Goal: Task Accomplishment & Management: Complete application form

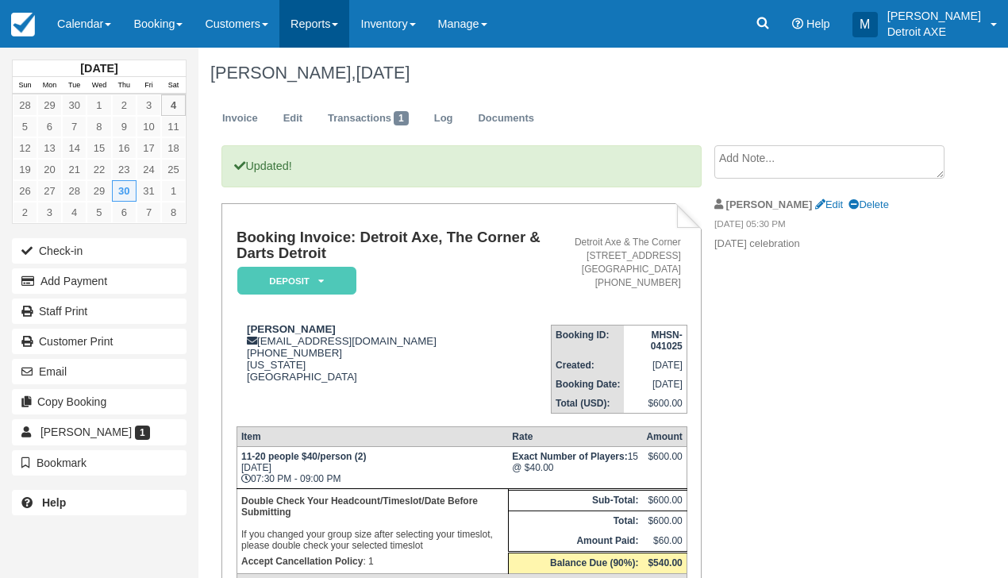
click at [333, 30] on link "Reports" at bounding box center [314, 24] width 70 height 48
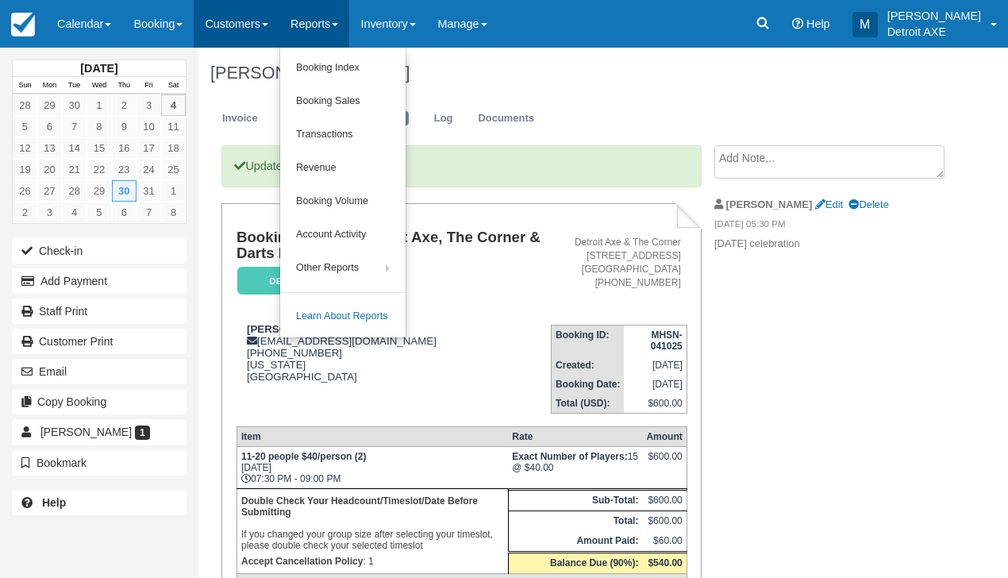
click at [271, 30] on link "Customers" at bounding box center [237, 24] width 86 height 48
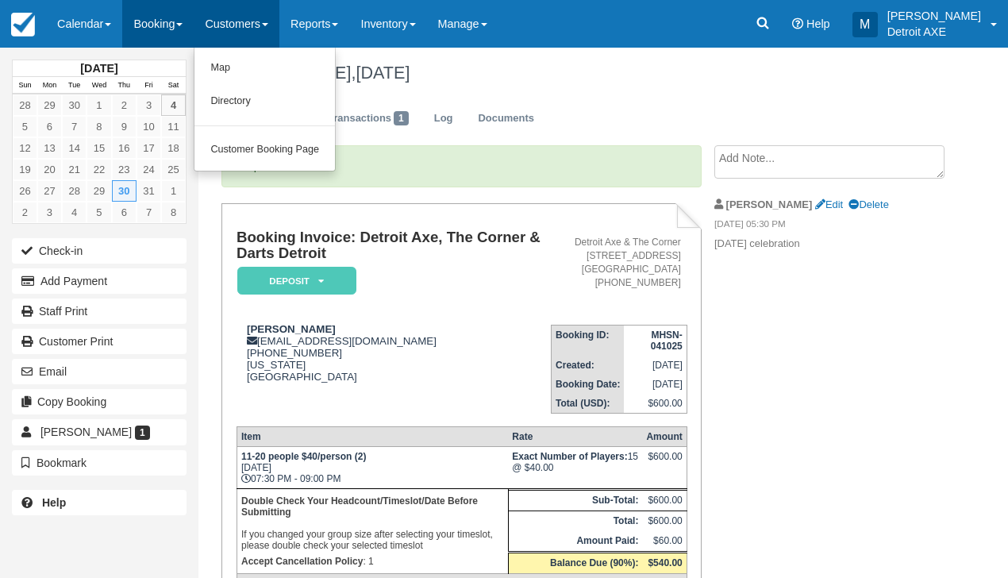
click at [143, 31] on link "Booking" at bounding box center [157, 24] width 71 height 48
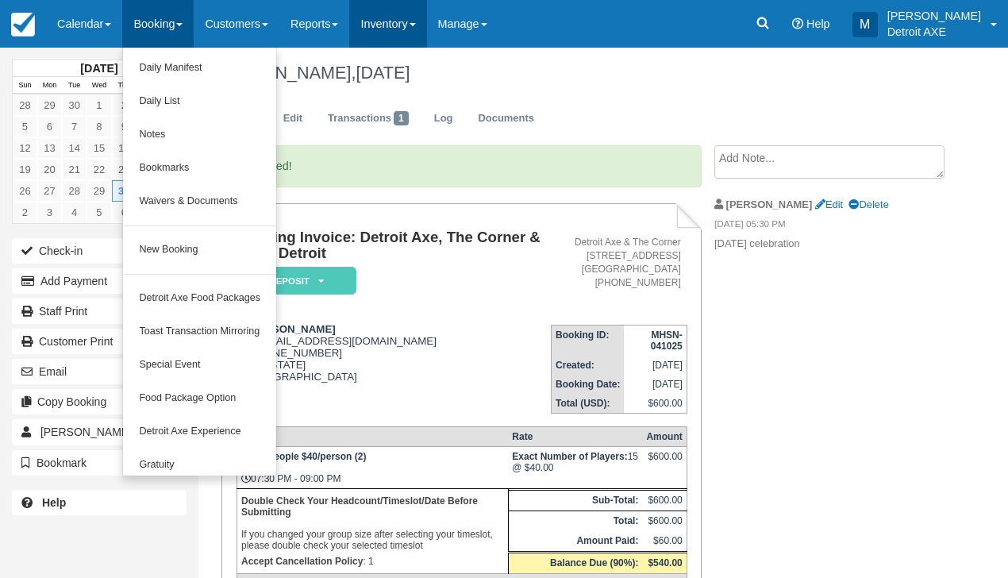
click at [384, 13] on link "Inventory" at bounding box center [387, 24] width 77 height 48
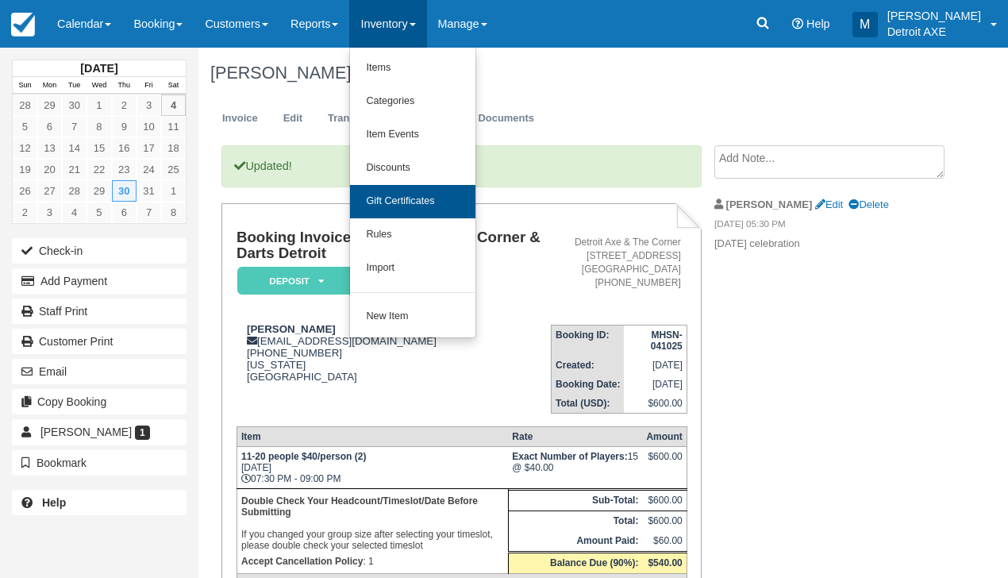
click at [422, 199] on link "Gift Certificates" at bounding box center [412, 201] width 125 height 33
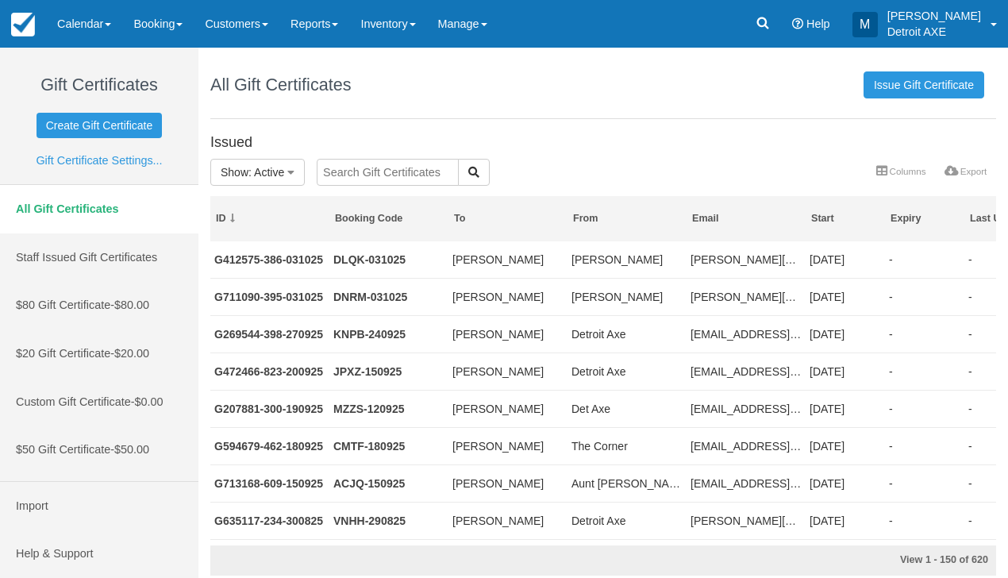
click at [133, 110] on div "Create Gift Certificate Gift Certificate Settings..." at bounding box center [99, 139] width 175 height 59
click at [127, 124] on link "Create Gift Certificate" at bounding box center [100, 125] width 126 height 25
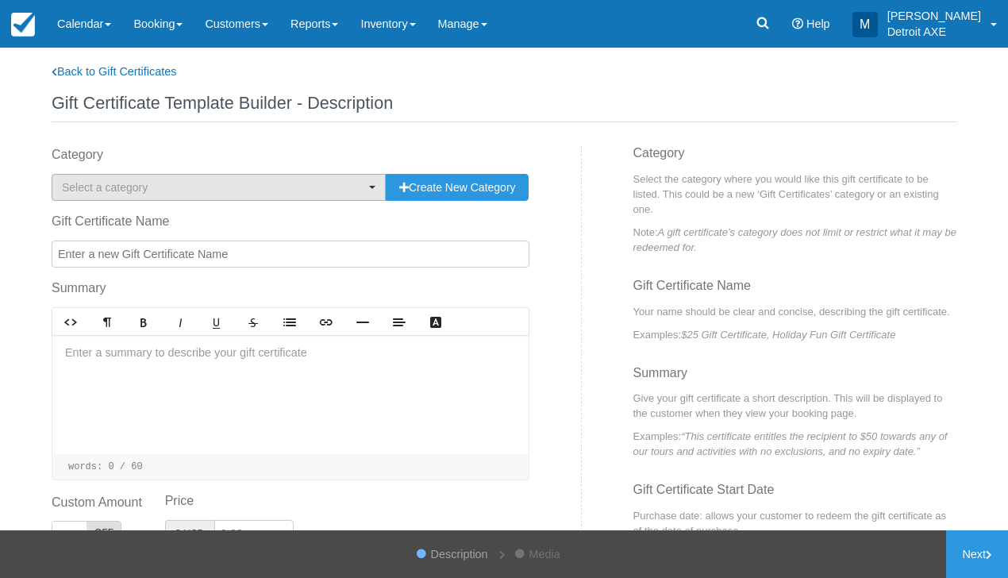
click at [216, 181] on span "Select a category" at bounding box center [213, 187] width 303 height 16
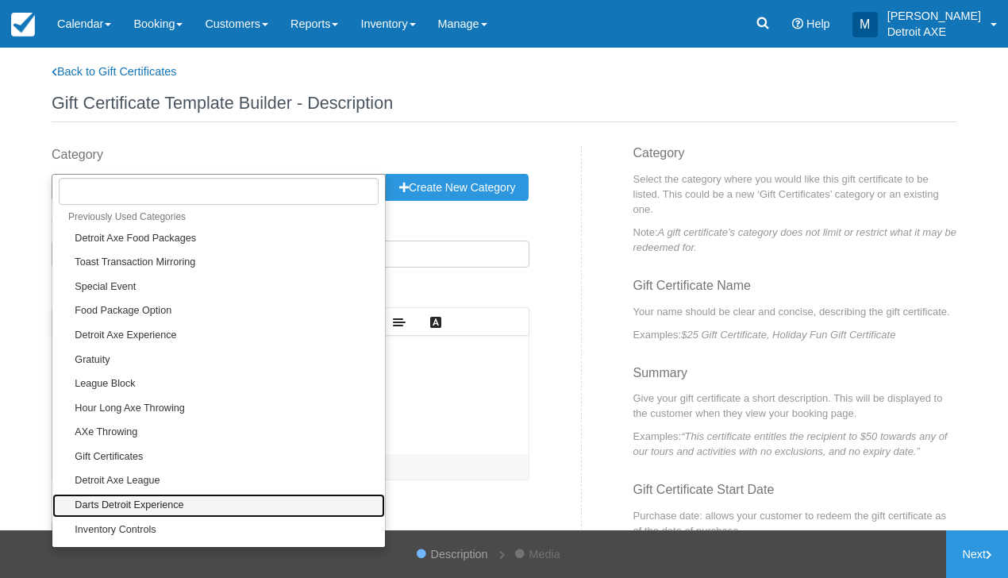
click at [189, 494] on link "Darts Detroit Experience" at bounding box center [218, 506] width 333 height 25
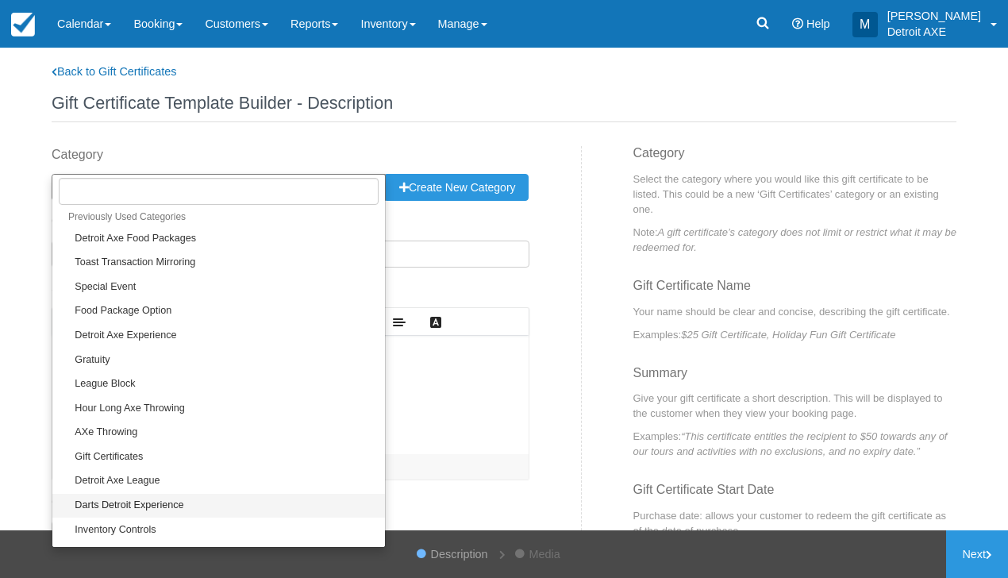
select select "52"
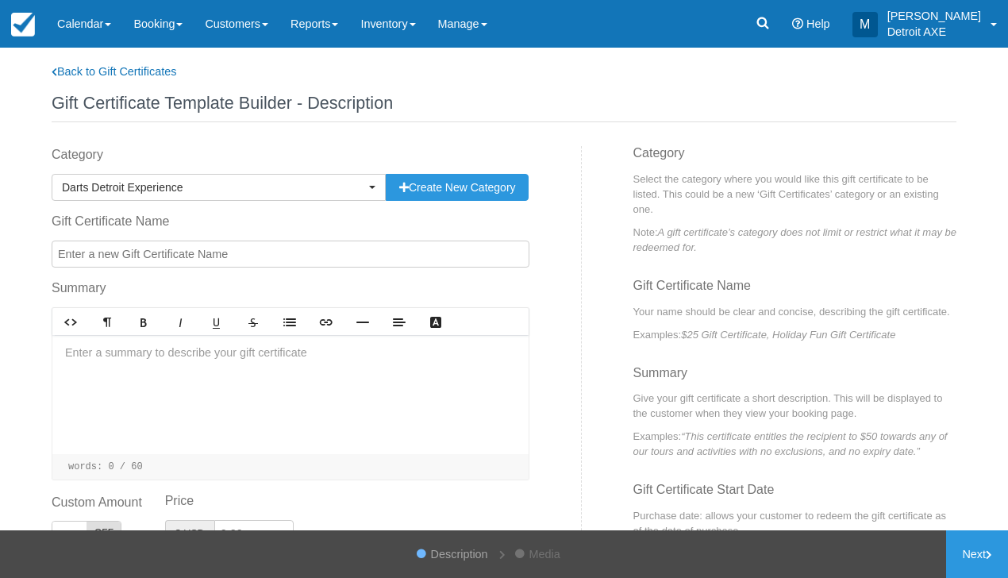
click at [231, 255] on input "Gift Certificate Name" at bounding box center [291, 254] width 478 height 27
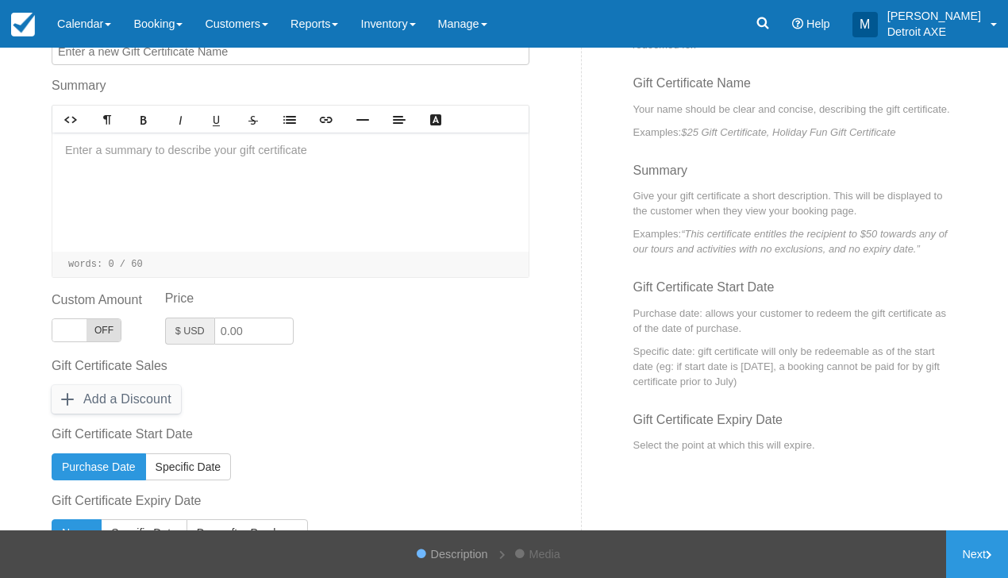
scroll to position [203, 0]
click at [268, 329] on input "Price" at bounding box center [253, 330] width 79 height 27
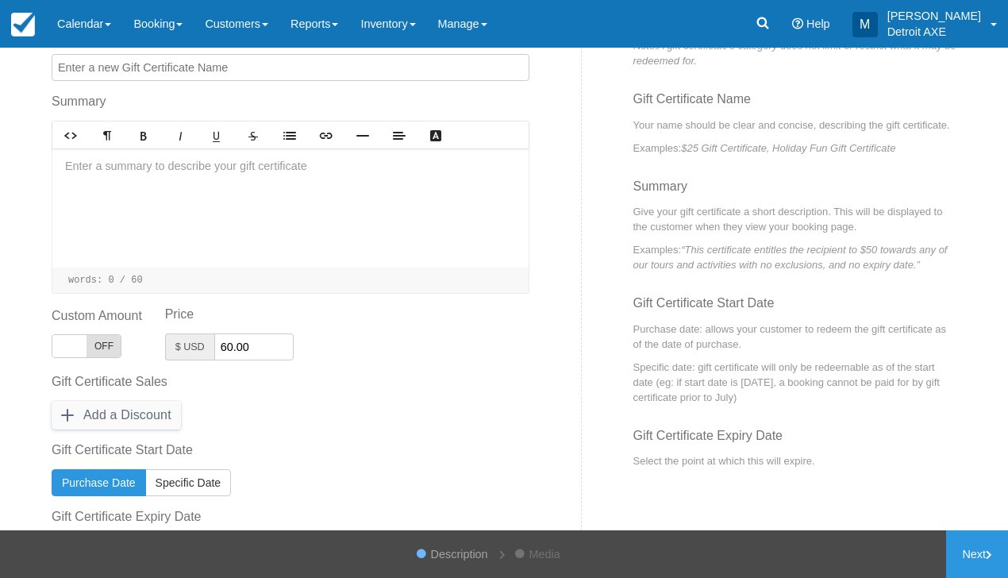
scroll to position [69, 0]
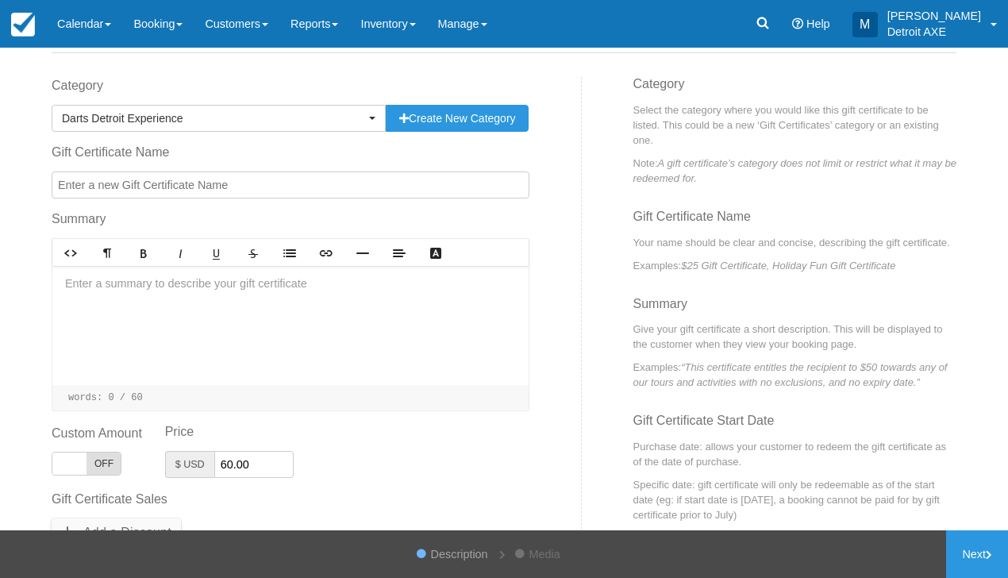
type input "60.00"
click at [345, 347] on div at bounding box center [290, 325] width 476 height 119
click at [291, 187] on input "Gift Certificate Name" at bounding box center [291, 185] width 478 height 27
click at [277, 291] on div at bounding box center [290, 325] width 476 height 119
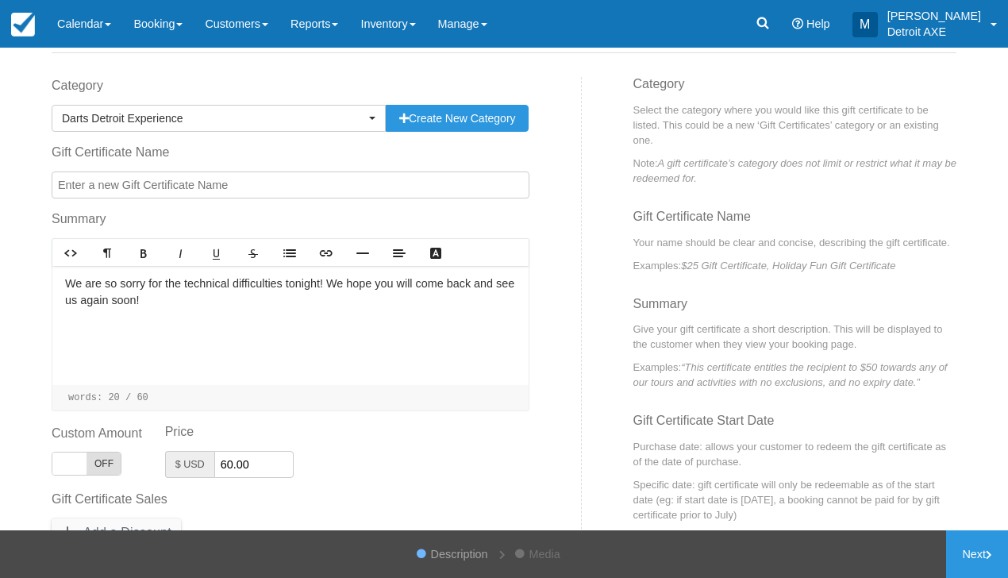
click at [234, 182] on input "Gift Certificate Name" at bounding box center [291, 185] width 478 height 27
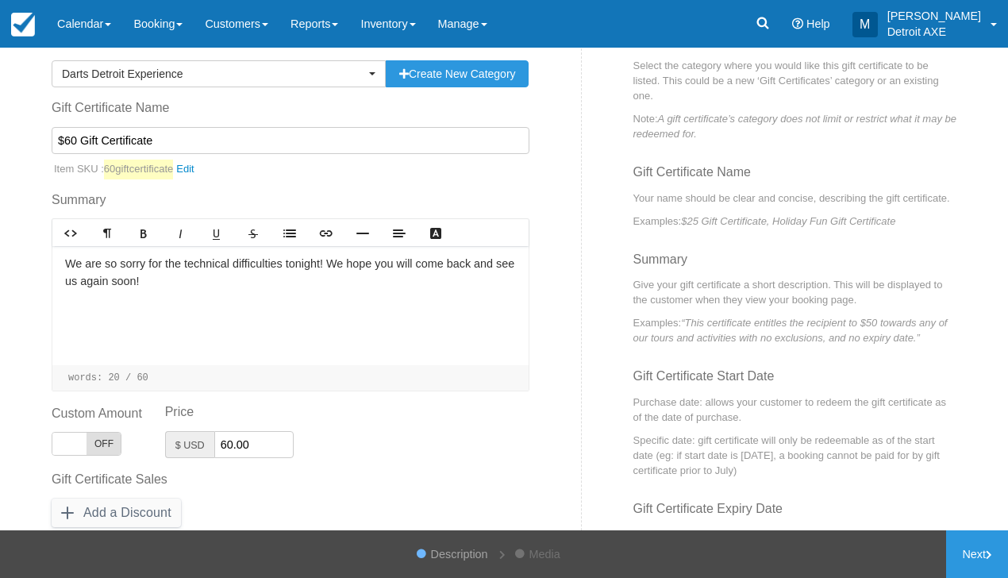
scroll to position [118, 0]
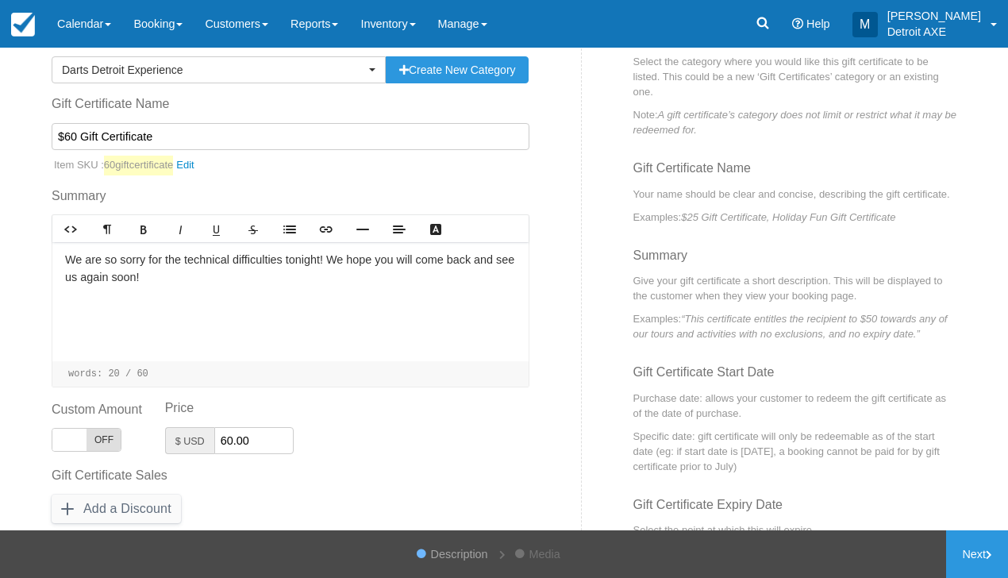
type input "$60 Gift Certificate"
click at [229, 278] on p "We are so sorry for the technical difficulties tonight! We hope you will come b…" at bounding box center [290, 269] width 451 height 34
click at [343, 254] on p "We are so sorry for the technical difficulties tonight! We hope you will come b…" at bounding box center [290, 269] width 451 height 34
drag, startPoint x: 368, startPoint y: 257, endPoint x: 341, endPoint y: 255, distance: 27.1
click at [341, 255] on p "We are so sorry for the technical difficulties tonight! Enjoy a $60 gift certif…" at bounding box center [290, 269] width 451 height 34
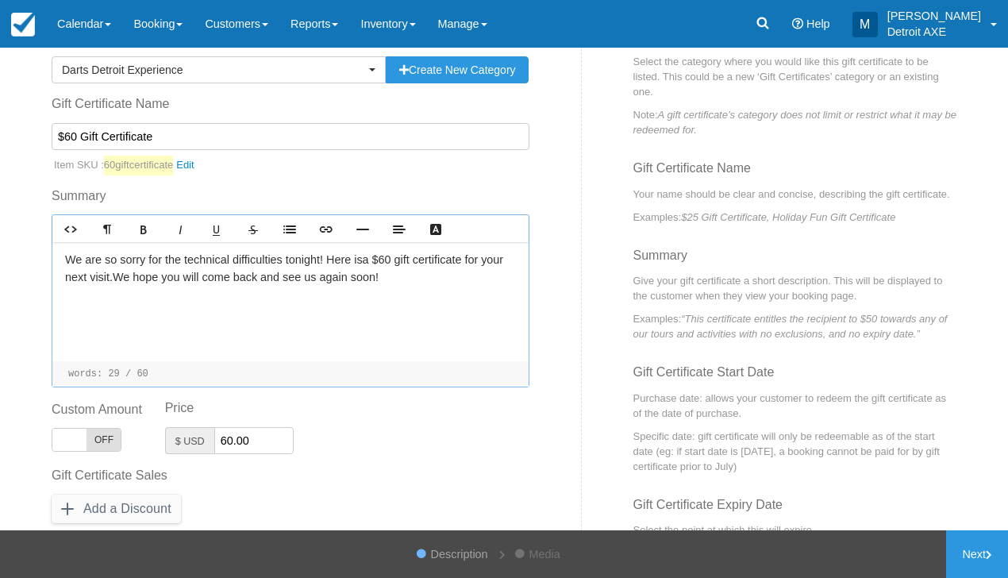
click at [479, 283] on div "We are so sorry for the technical difficulties tonight! Here is a $60 gift cert…" at bounding box center [290, 301] width 476 height 119
click at [479, 266] on p "We are so sorry for the technical difficulties tonight! Here is a $60 gift cert…" at bounding box center [290, 269] width 451 height 34
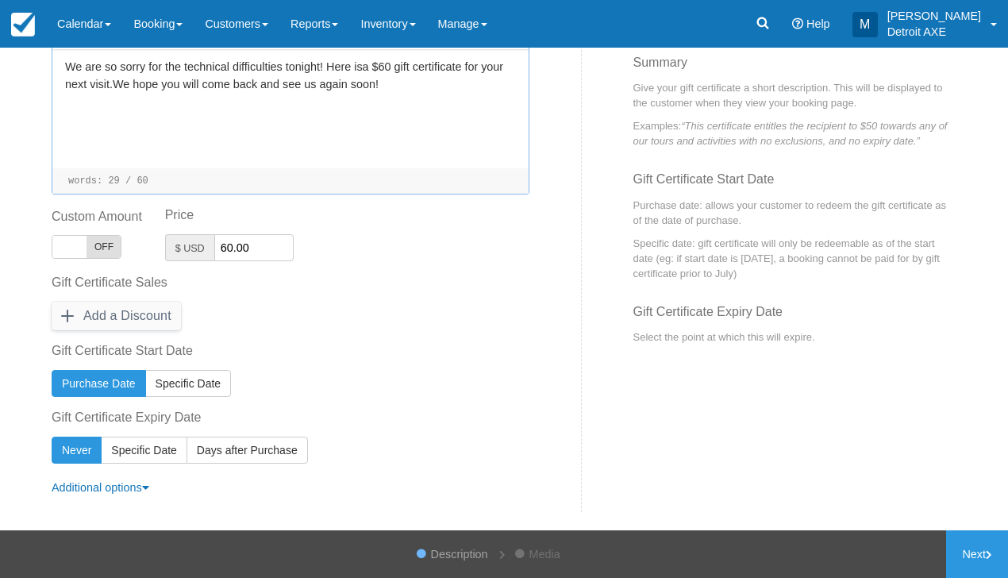
scroll to position [310, 0]
click at [959, 545] on link "Next" at bounding box center [977, 554] width 62 height 48
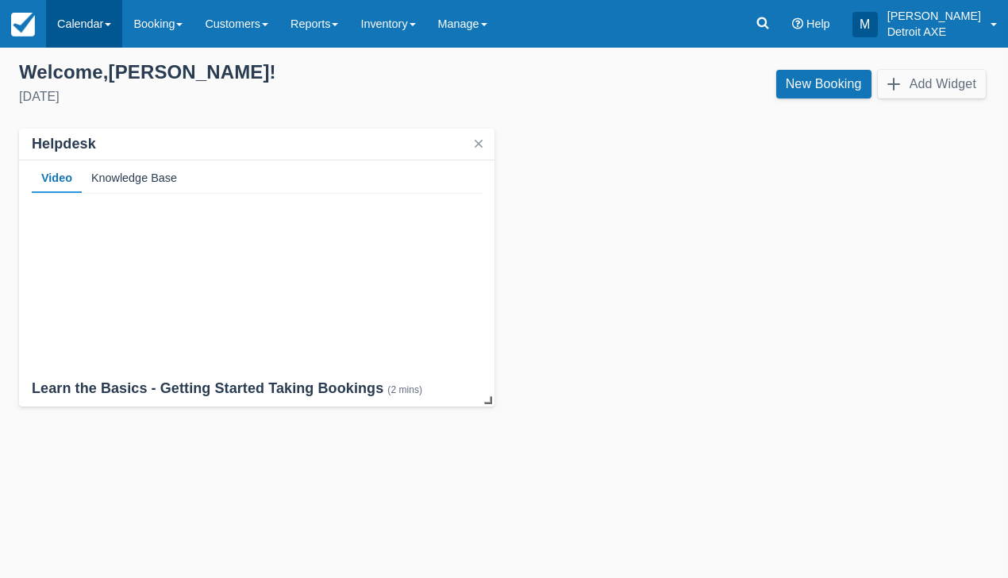
click at [87, 10] on link "Calendar" at bounding box center [84, 24] width 76 height 48
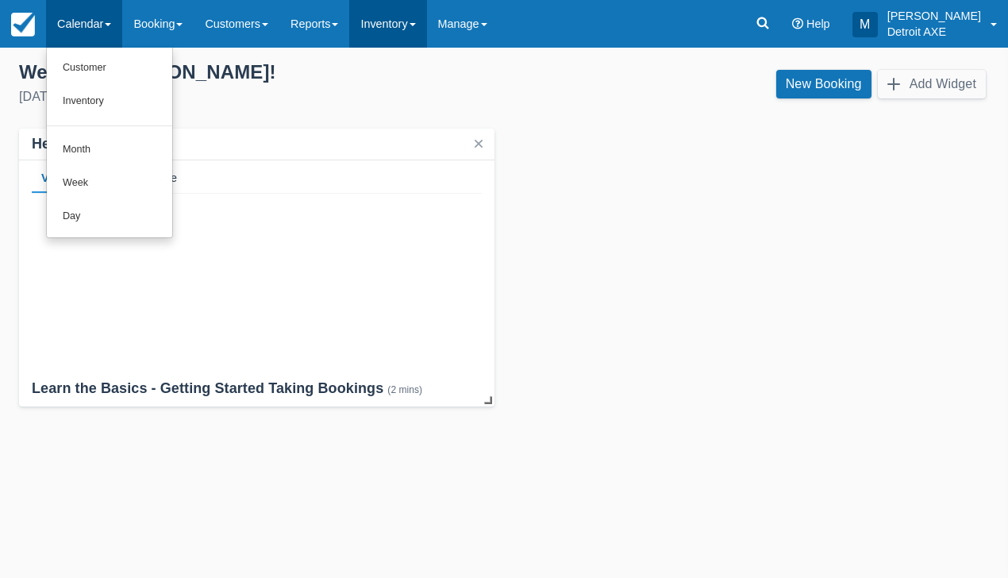
click at [381, 35] on link "Inventory" at bounding box center [387, 24] width 77 height 48
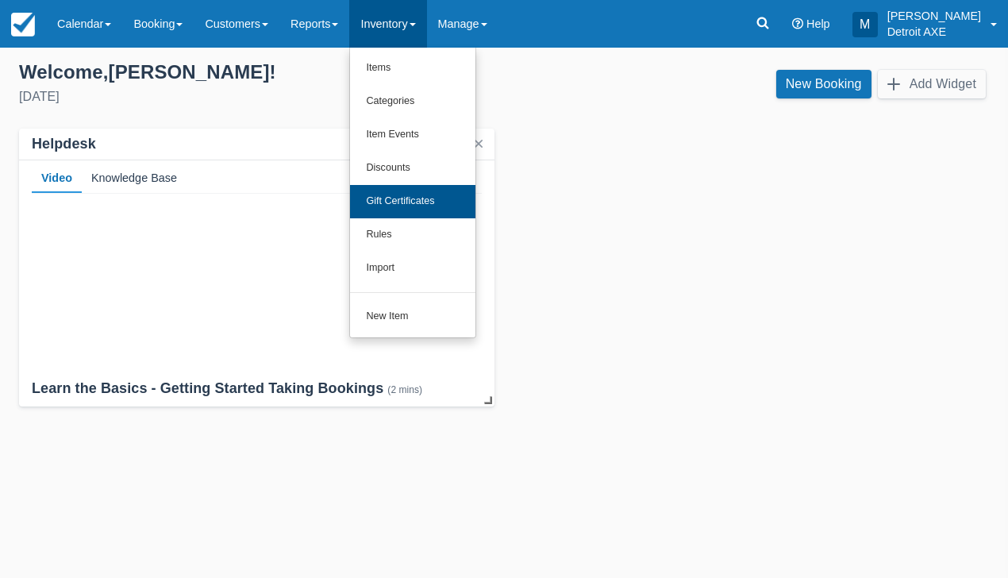
click at [403, 200] on link "Gift Certificates" at bounding box center [412, 201] width 125 height 33
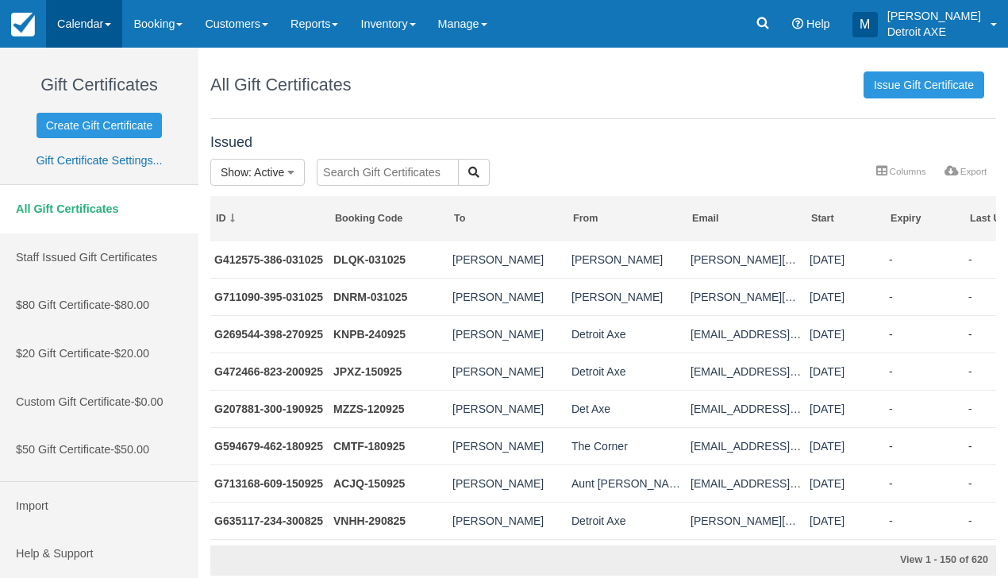
click at [64, 30] on link "Calendar" at bounding box center [84, 24] width 76 height 48
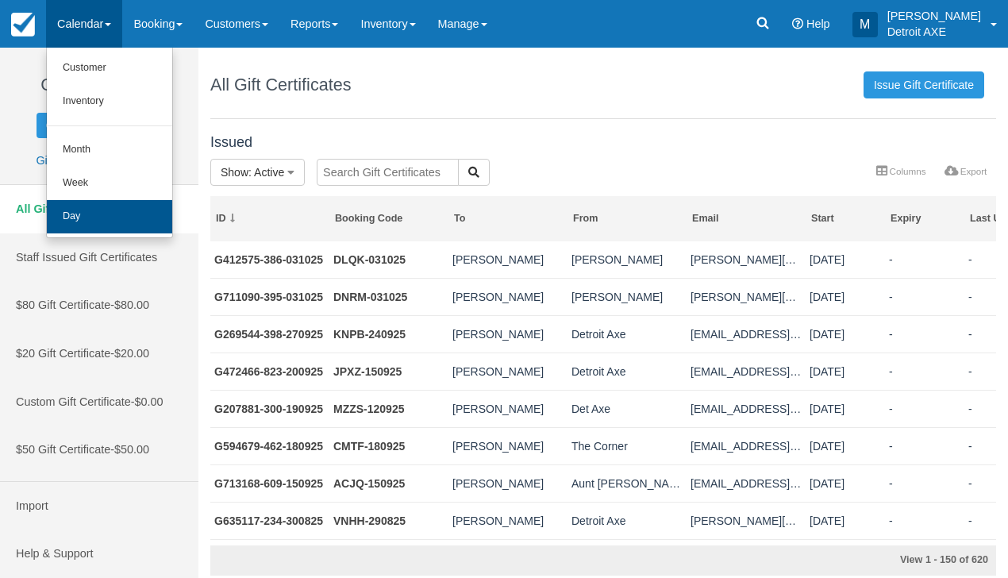
click at [102, 213] on link "Day" at bounding box center [109, 216] width 125 height 33
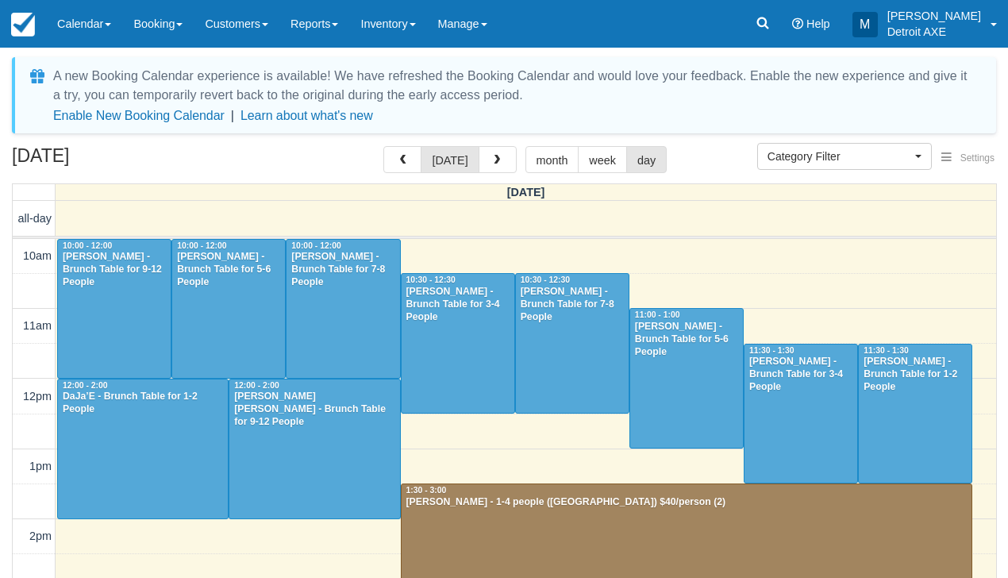
select select
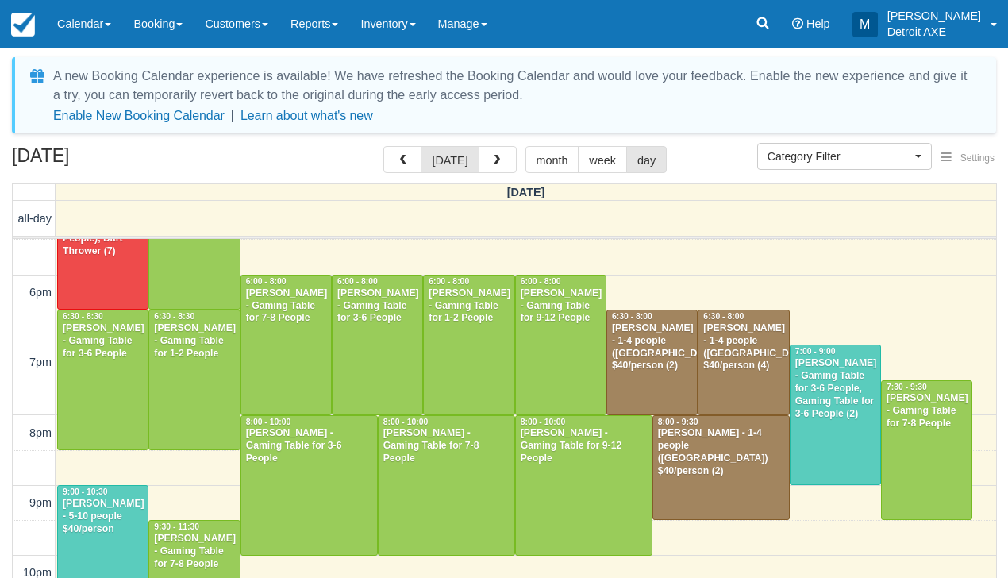
click at [110, 269] on div at bounding box center [103, 240] width 90 height 139
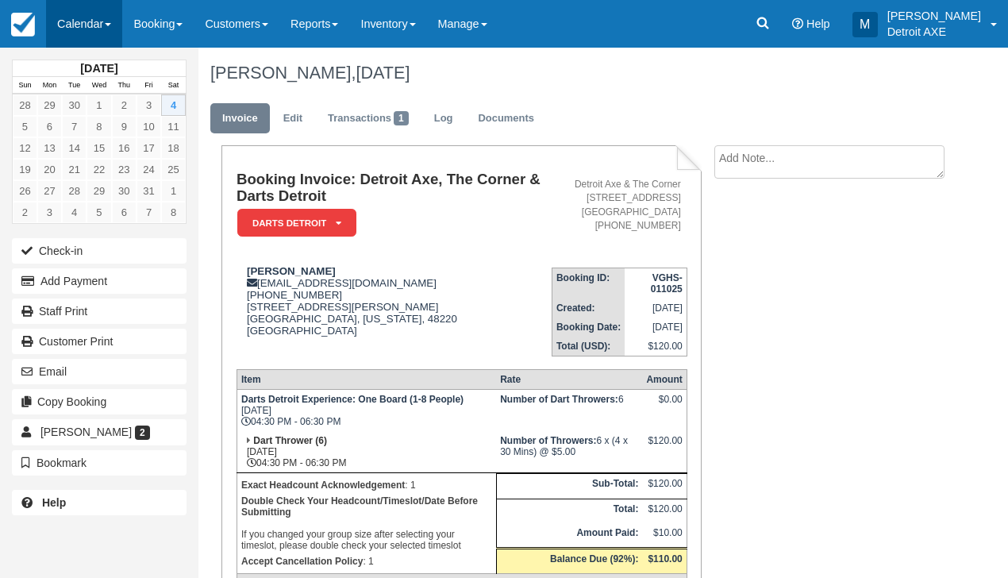
click at [82, 27] on link "Calendar" at bounding box center [84, 24] width 76 height 48
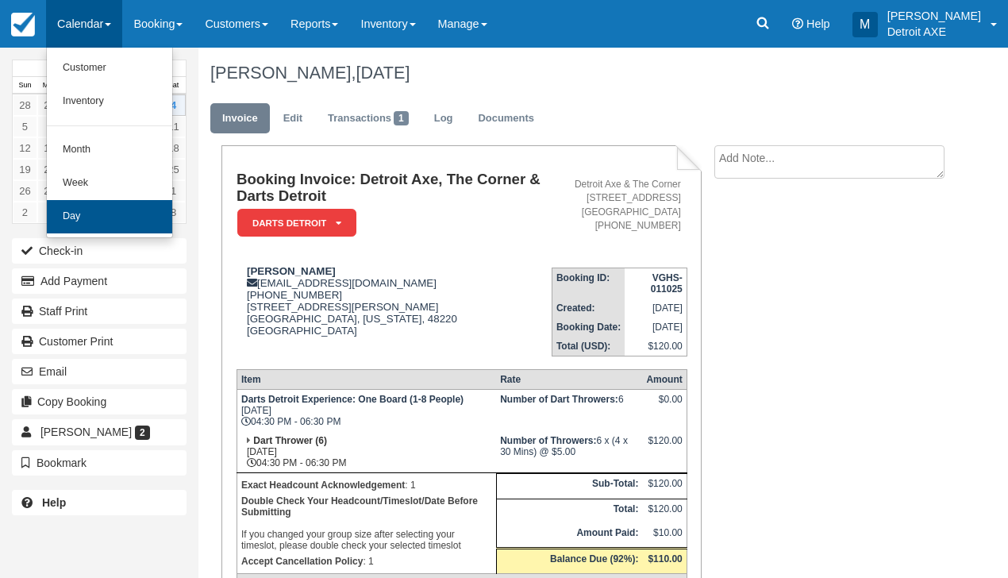
click at [81, 216] on link "Day" at bounding box center [109, 216] width 125 height 33
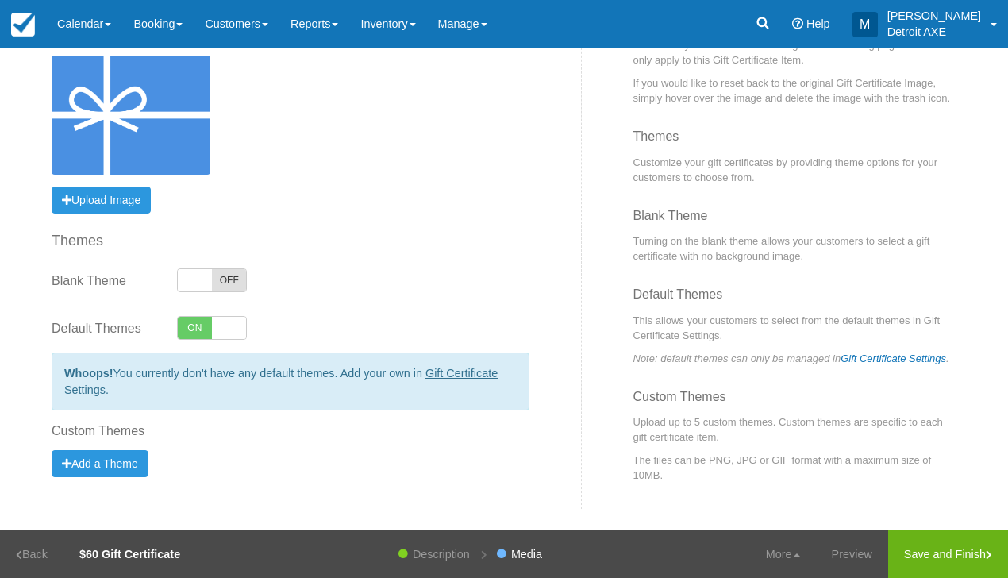
scroll to position [133, 0]
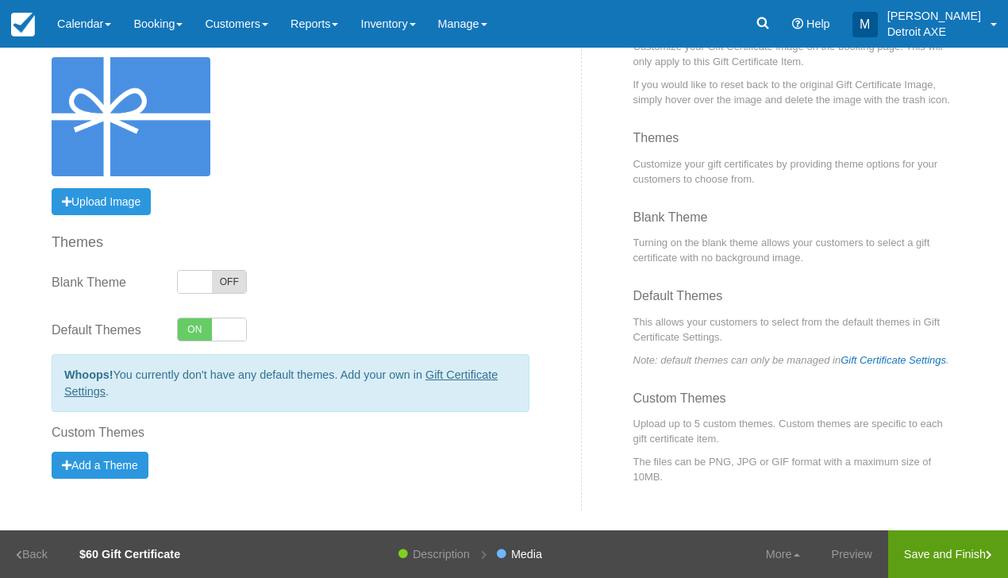
click at [926, 538] on link "Save and Finish" at bounding box center [949, 554] width 120 height 48
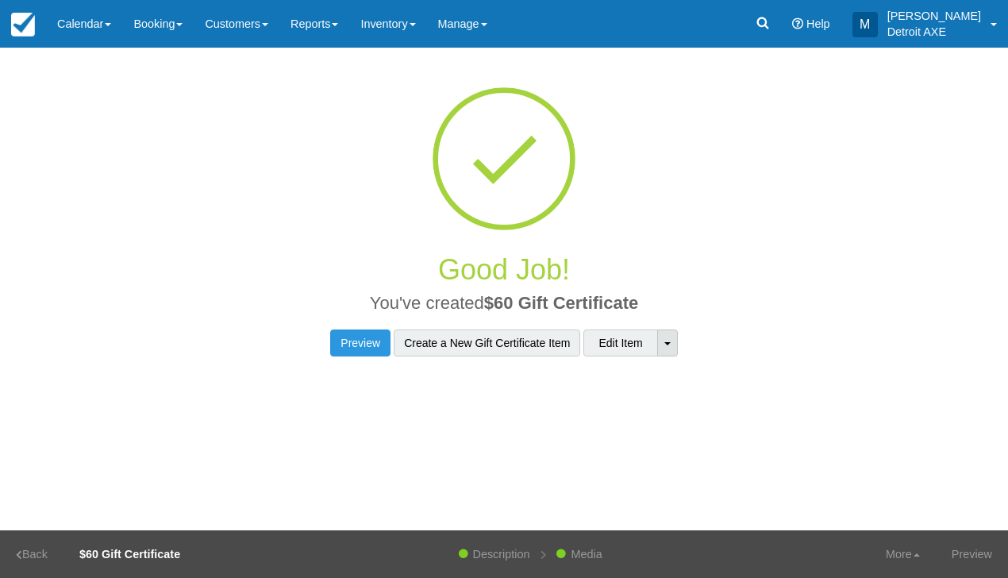
click at [673, 349] on link "Toggle Dropdown" at bounding box center [667, 343] width 21 height 27
click at [737, 372] on div "Good Job! You've created $60 Gift Certificate Preview Create a New Gift Certifi…" at bounding box center [504, 214] width 905 height 333
click at [923, 559] on link "More" at bounding box center [903, 554] width 66 height 48
click at [893, 407] on div "Back to Gift Certificates Gift Certificate Template Builder - Description Categ…" at bounding box center [504, 238] width 929 height 380
click at [40, 540] on link "Back" at bounding box center [32, 554] width 64 height 48
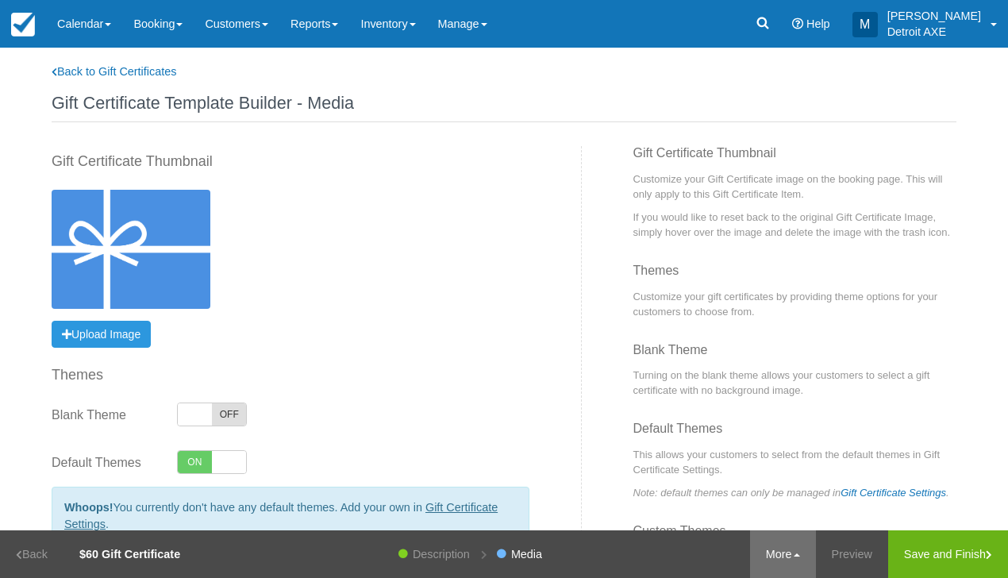
click at [781, 556] on link "More" at bounding box center [783, 554] width 66 height 48
click at [597, 368] on div "Blank Theme Turning on the blank theme allows your customers to select a gift c…" at bounding box center [775, 382] width 387 height 79
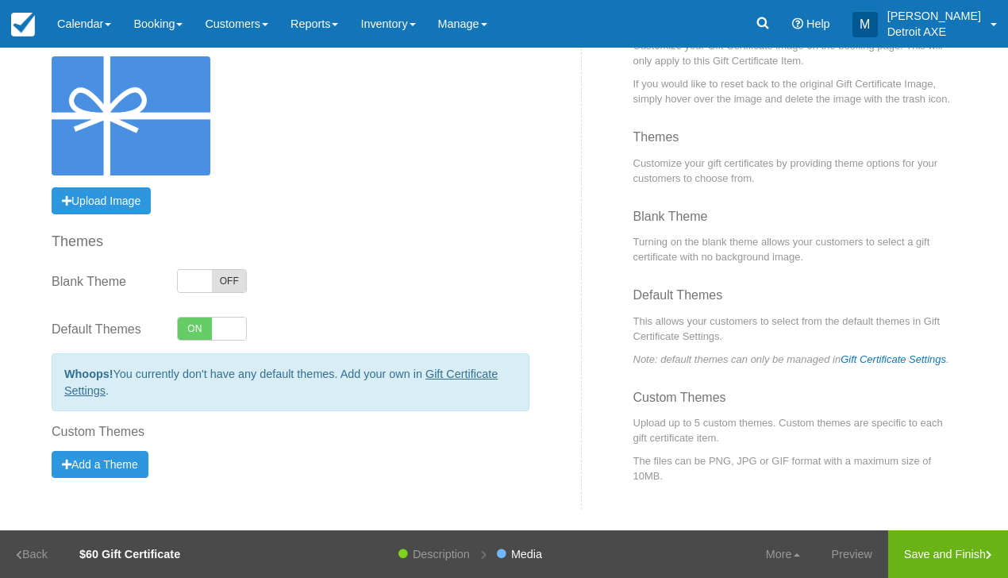
scroll to position [133, 0]
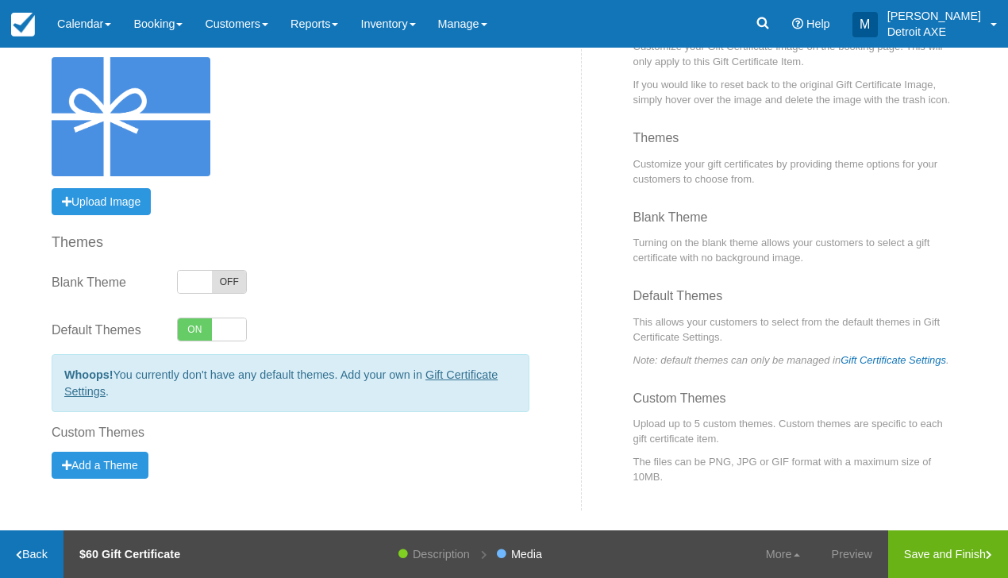
click at [39, 557] on link "Back" at bounding box center [32, 554] width 64 height 48
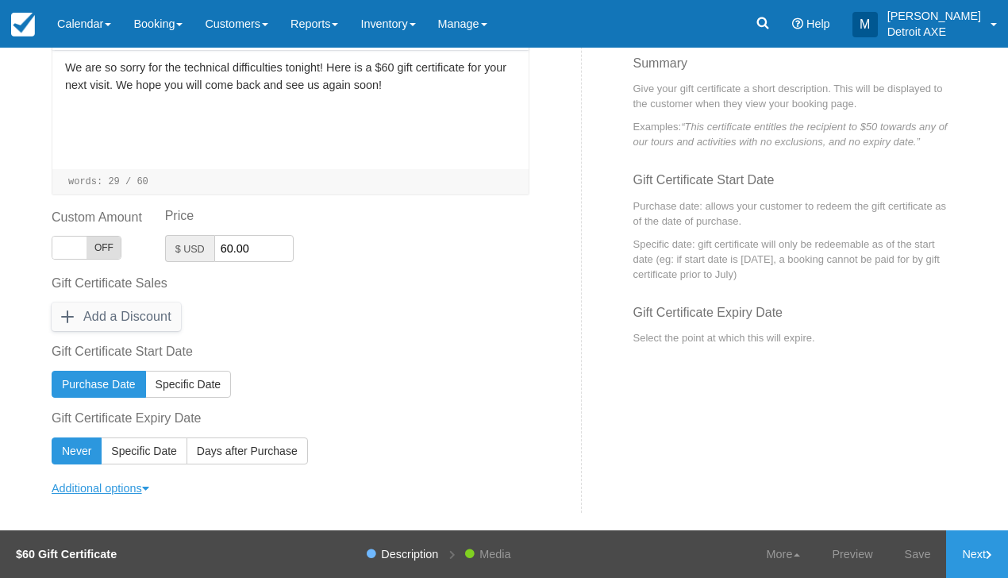
click at [92, 485] on link "Additional options" at bounding box center [101, 488] width 98 height 13
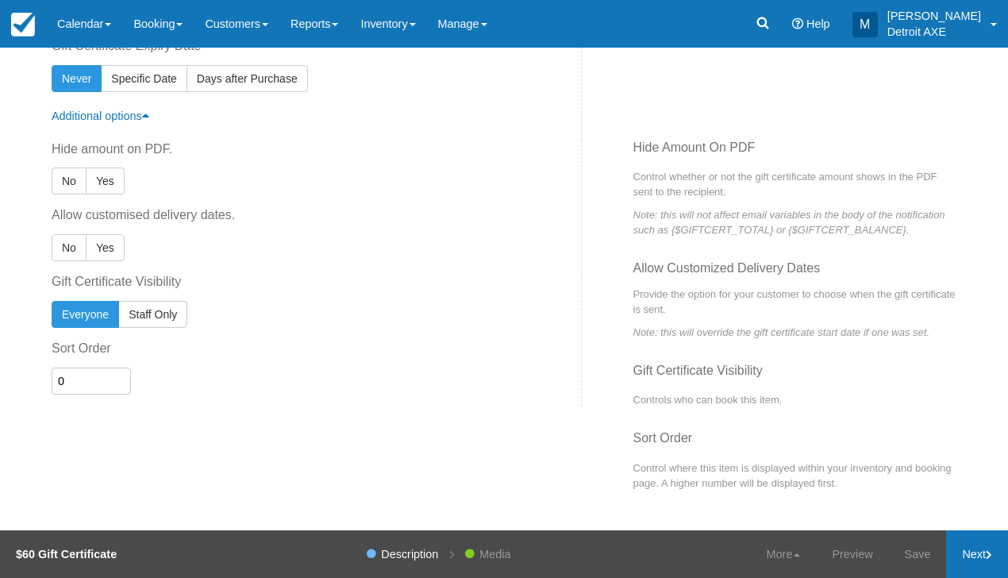
click at [988, 571] on link "Next" at bounding box center [977, 554] width 62 height 48
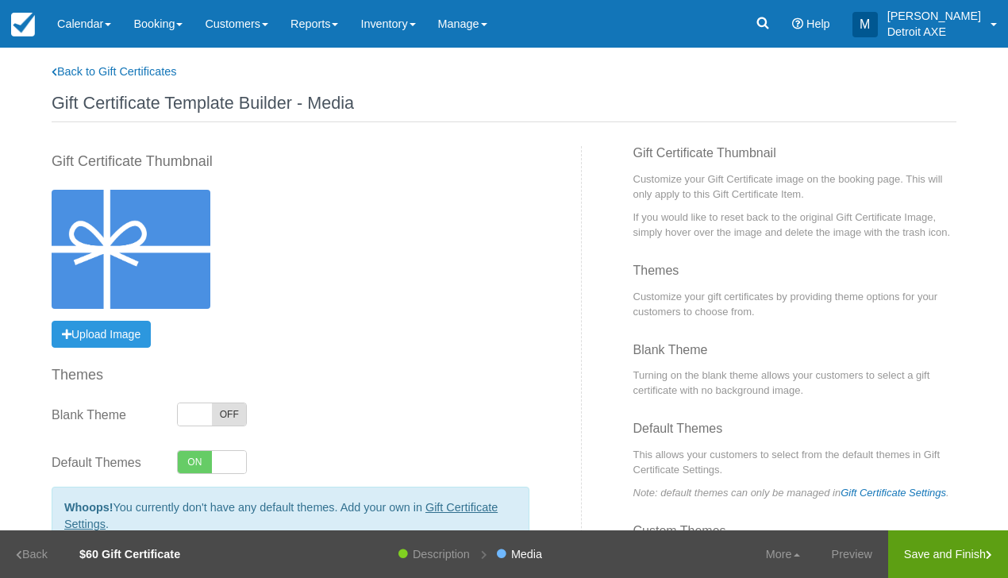
click at [976, 561] on link "Save and Finish" at bounding box center [949, 554] width 120 height 48
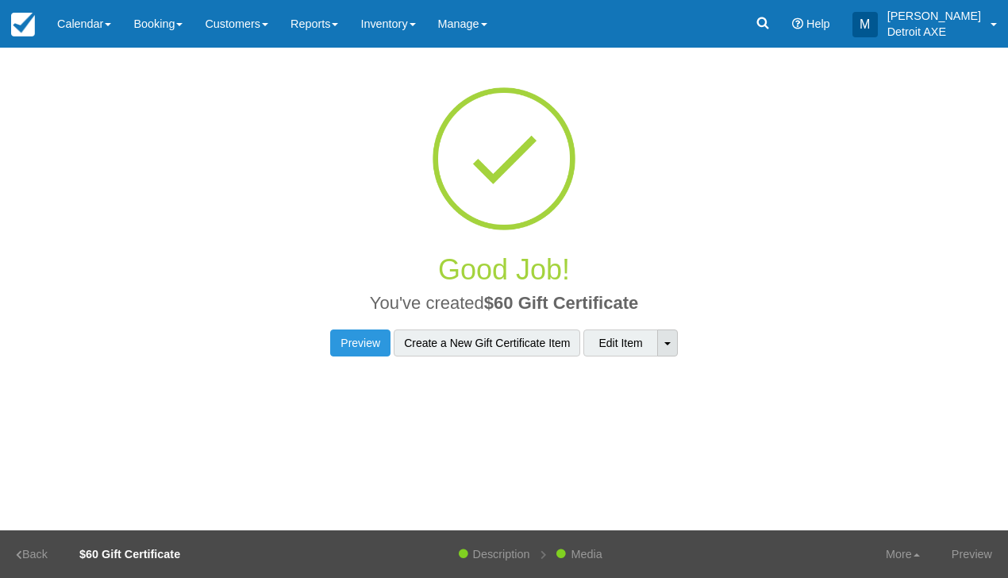
click at [669, 350] on link "Toggle Dropdown" at bounding box center [667, 343] width 21 height 27
click at [762, 373] on div "Good Job! You've created $60 Gift Certificate Preview Create a New Gift Certifi…" at bounding box center [504, 214] width 905 height 333
click at [973, 557] on link "Preview" at bounding box center [972, 554] width 72 height 48
click at [28, 566] on link "Back" at bounding box center [32, 554] width 64 height 48
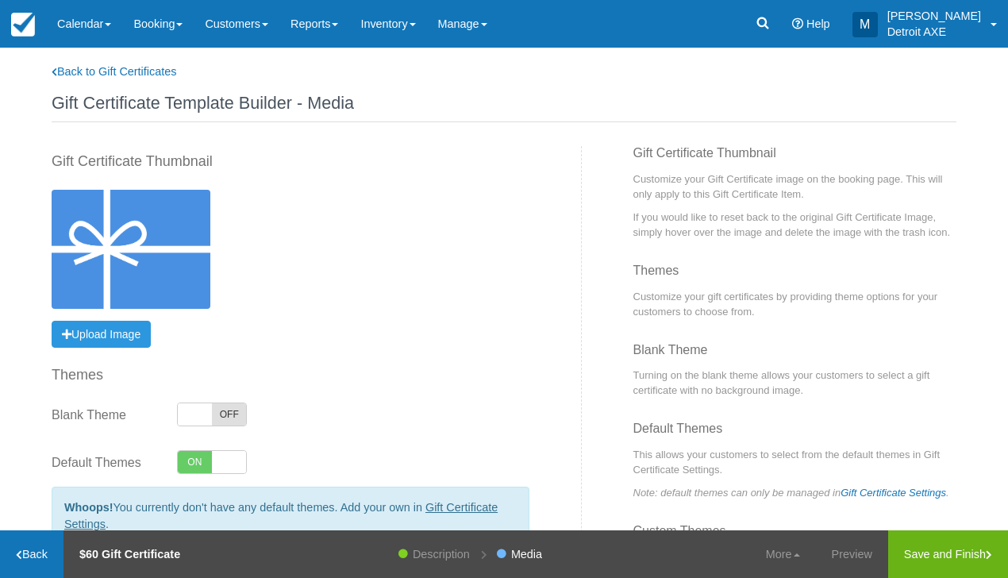
click at [32, 560] on link "Back" at bounding box center [32, 554] width 64 height 48
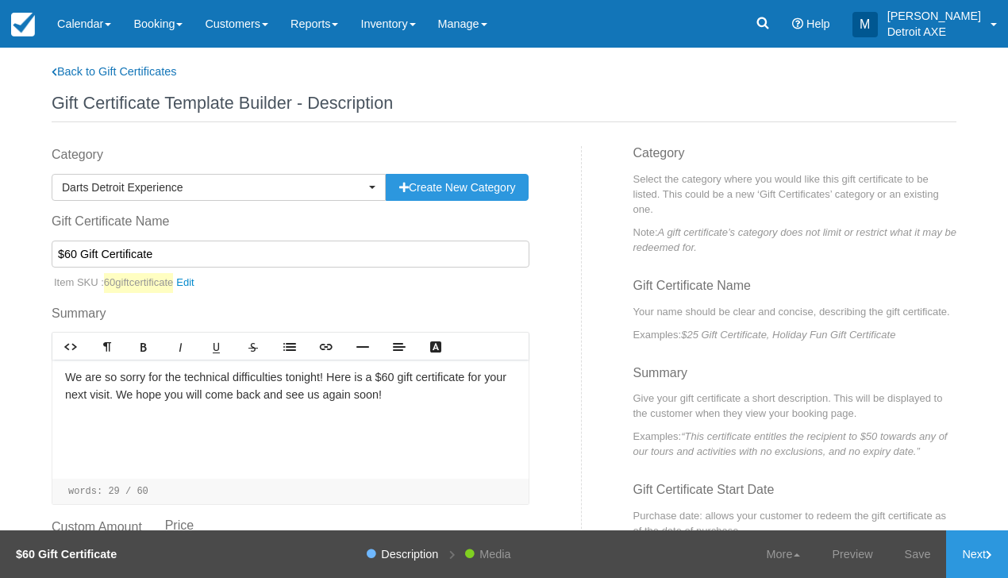
click at [32, 560] on strong "$60 Gift Certificate" at bounding box center [66, 554] width 101 height 13
click at [23, 25] on img at bounding box center [23, 25] width 24 height 24
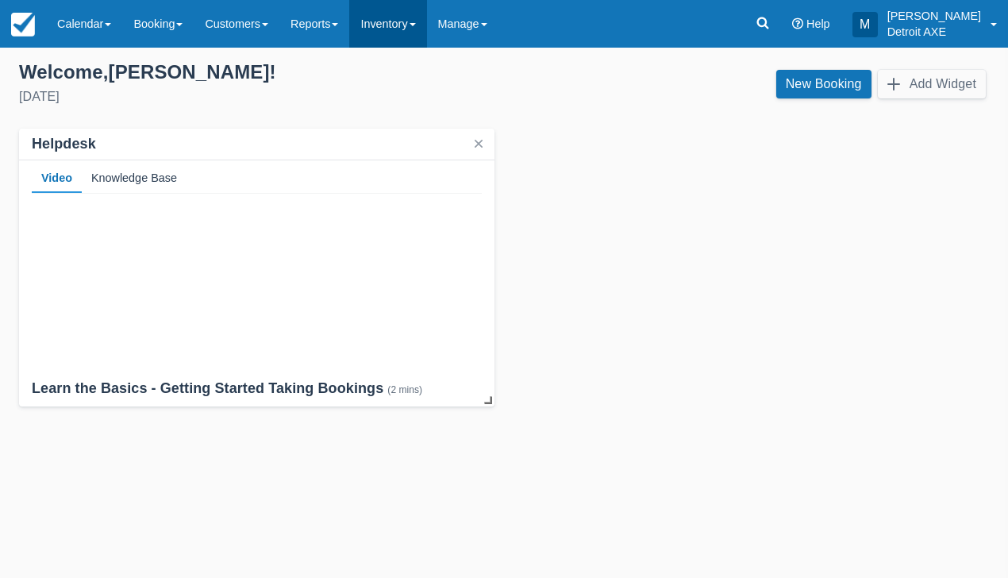
click at [406, 37] on link "Inventory" at bounding box center [387, 24] width 77 height 48
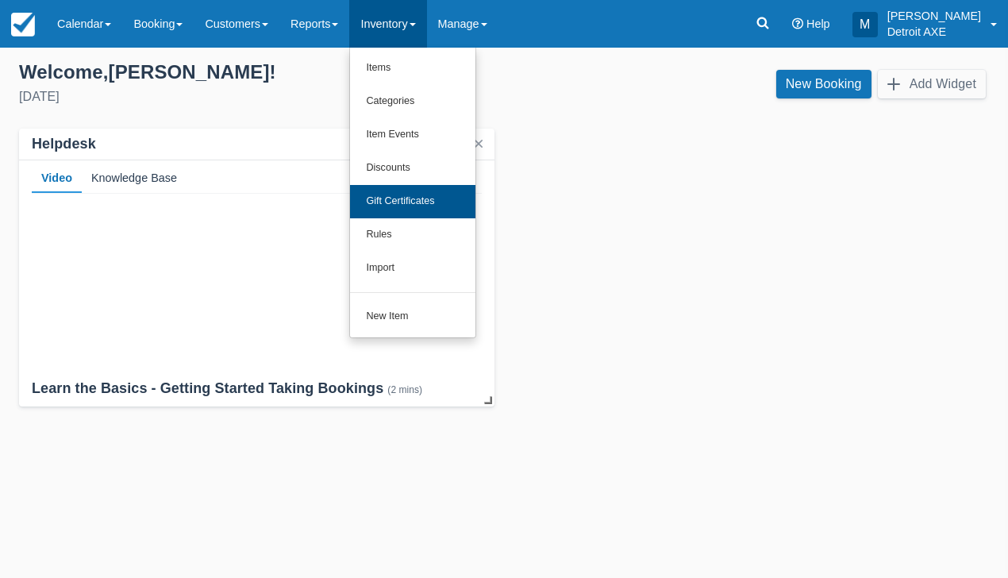
click at [430, 202] on link "Gift Certificates" at bounding box center [412, 201] width 125 height 33
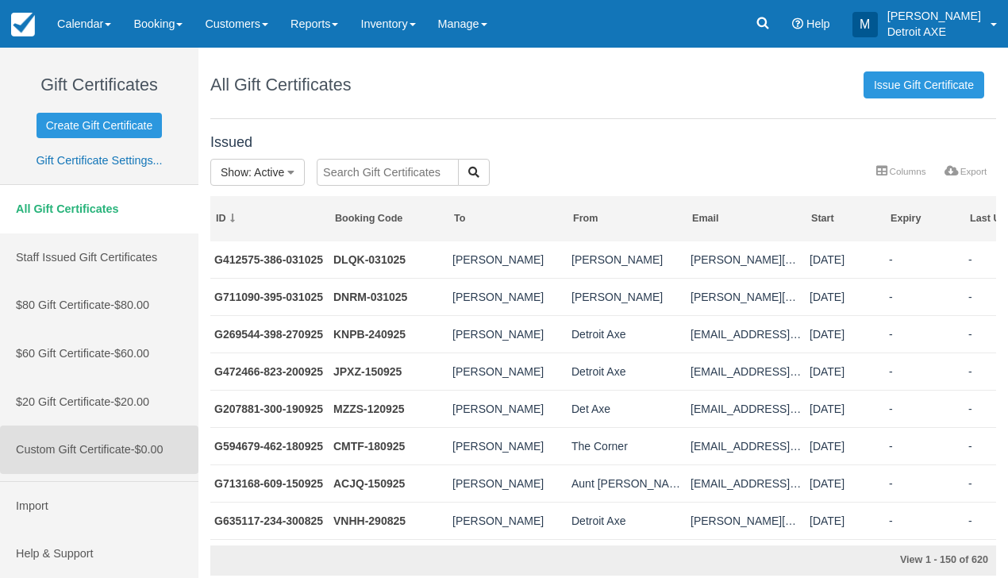
click at [161, 446] on span "$0.00" at bounding box center [149, 449] width 29 height 13
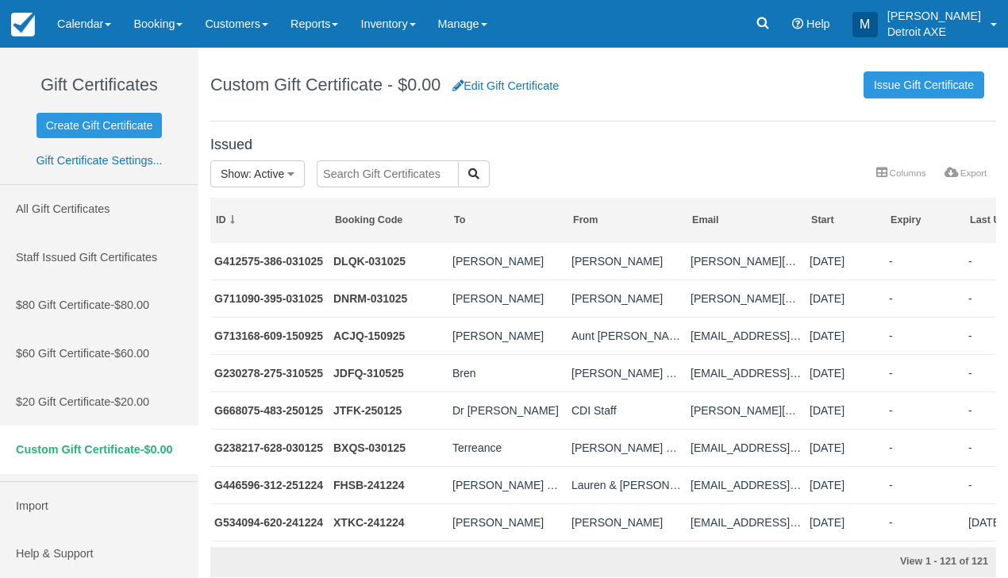
click at [935, 100] on div "Custom Gift Certificate - $0.00 Edit Gift Certificate Issue Gift Certificate" at bounding box center [603, 85] width 786 height 74
click at [916, 79] on link "Issue Gift Certificate" at bounding box center [924, 84] width 121 height 27
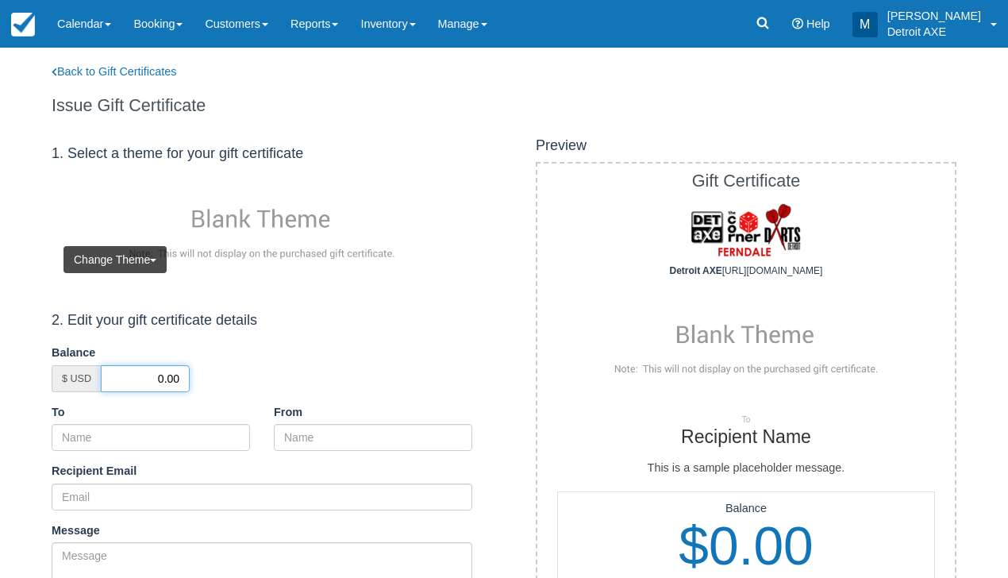
click at [160, 376] on input "0.00" at bounding box center [145, 378] width 89 height 27
type input "600.00"
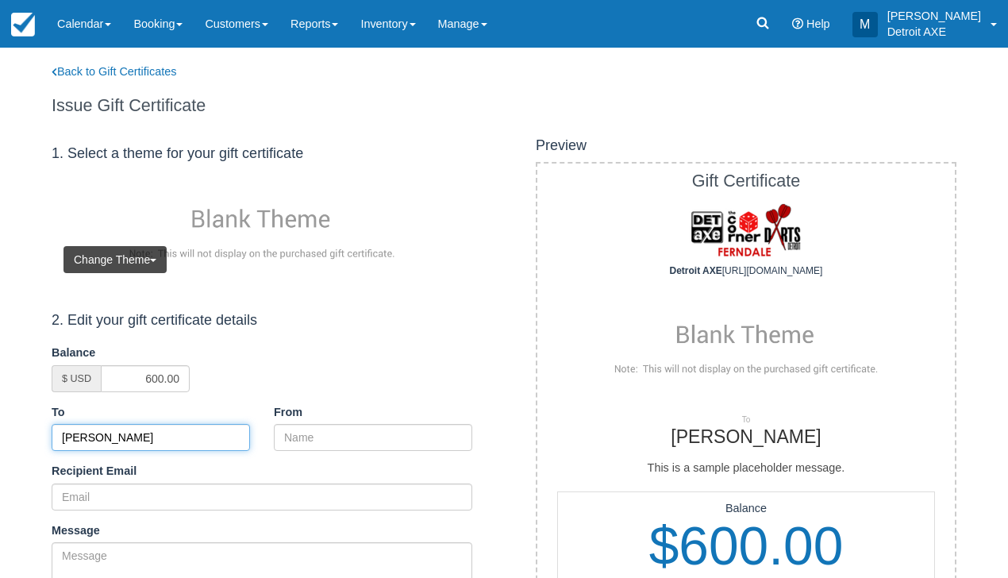
type input "[PERSON_NAME]"
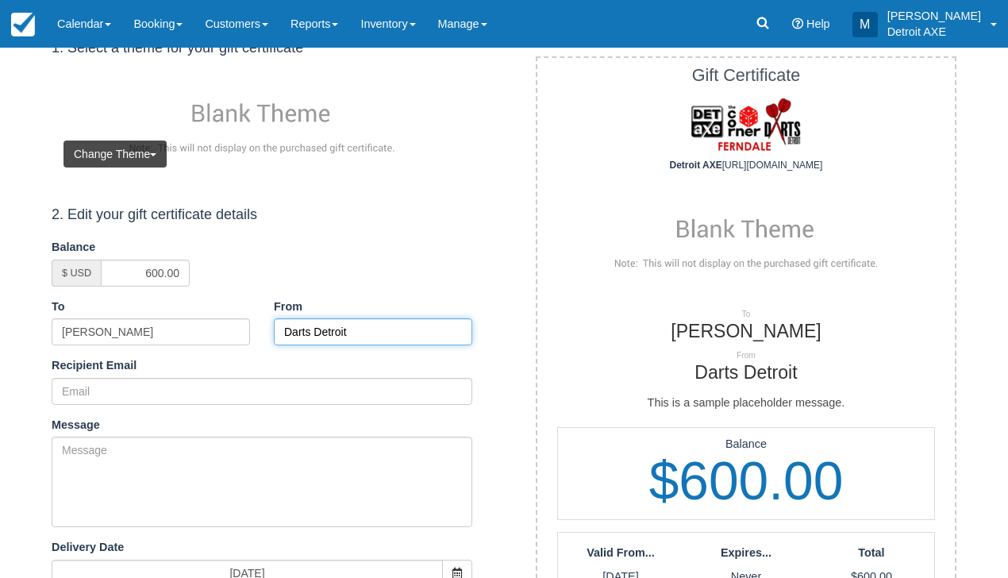
scroll to position [106, 0]
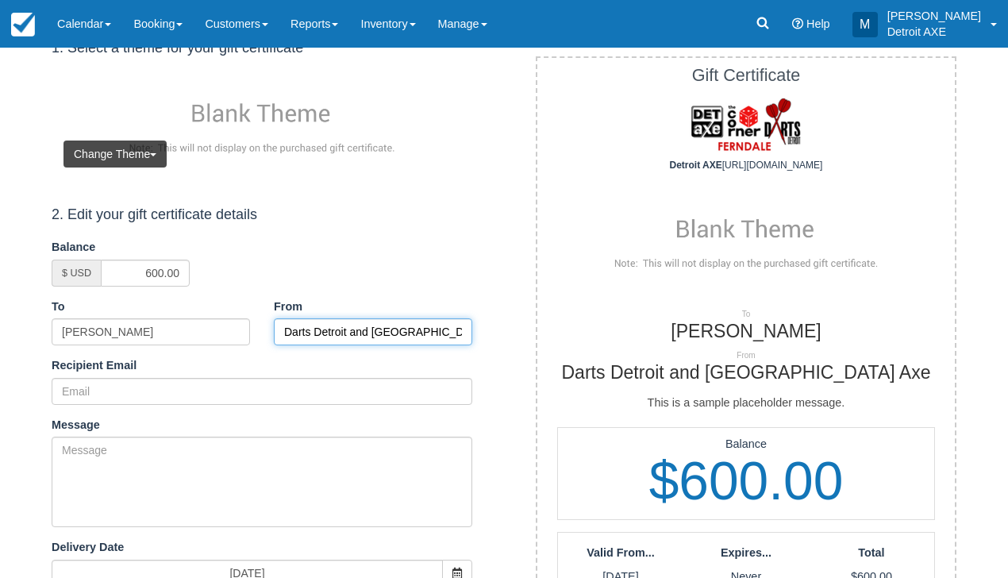
type input "Darts Detroit and [GEOGRAPHIC_DATA] Axe"
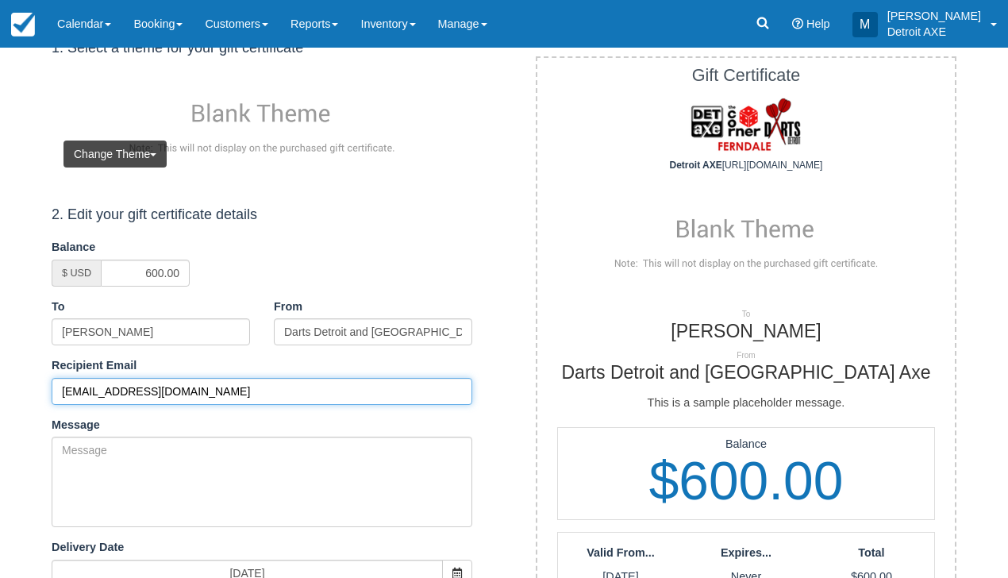
type input "[EMAIL_ADDRESS][DOMAIN_NAME]"
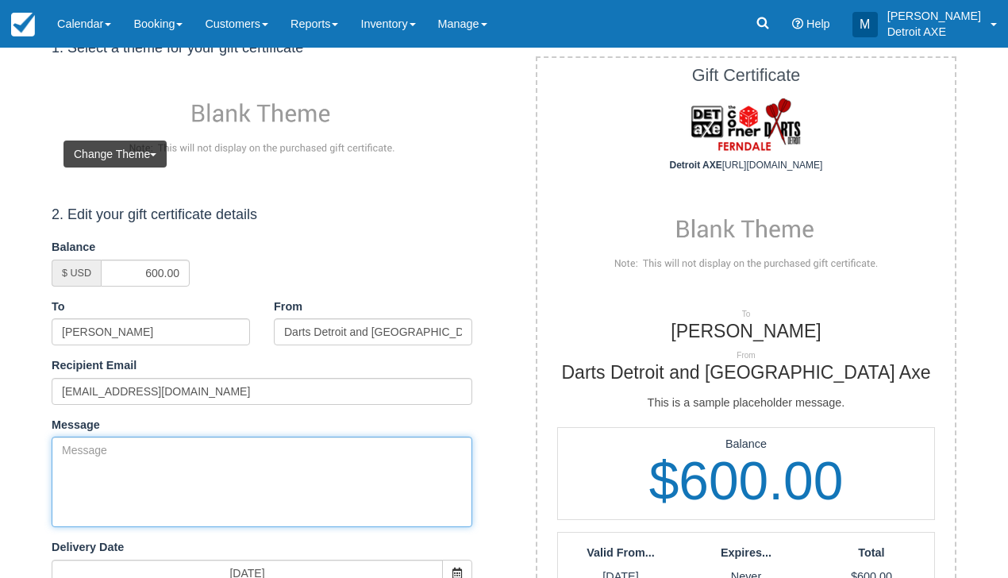
click at [359, 491] on textarea "Message" at bounding box center [262, 482] width 421 height 91
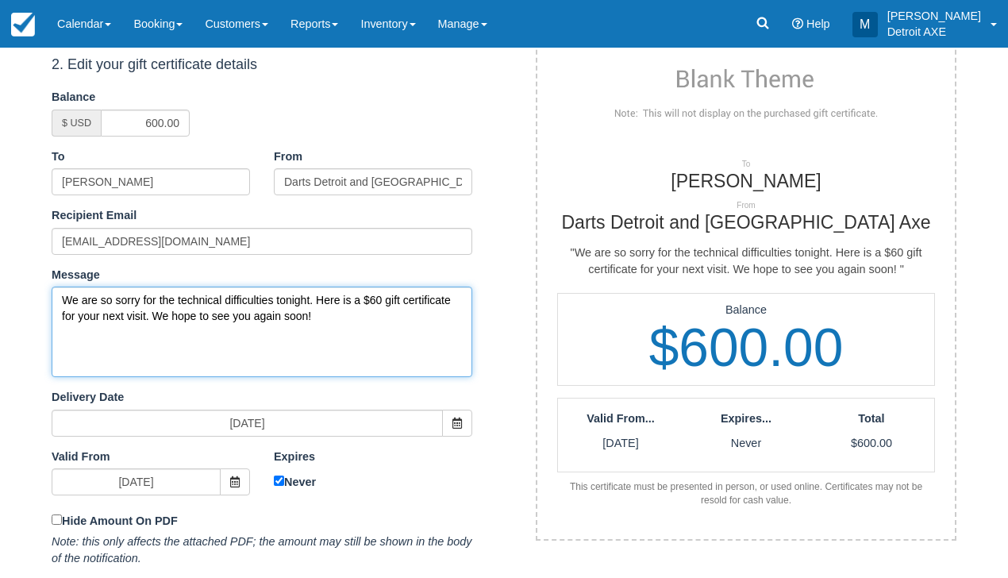
scroll to position [257, 0]
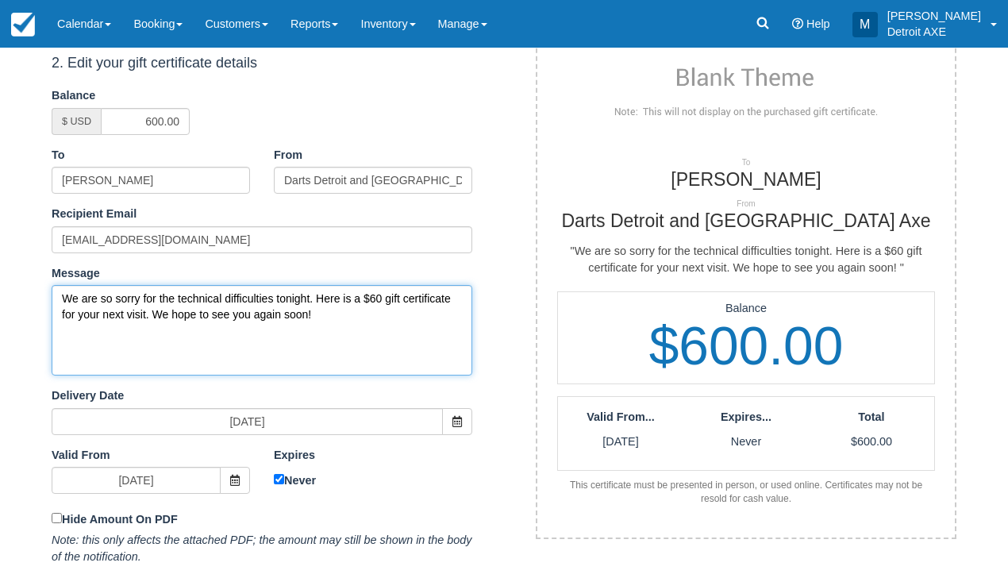
type textarea "We are so sorry for the technical difficulties tonight. Here is a $60 gift cert…"
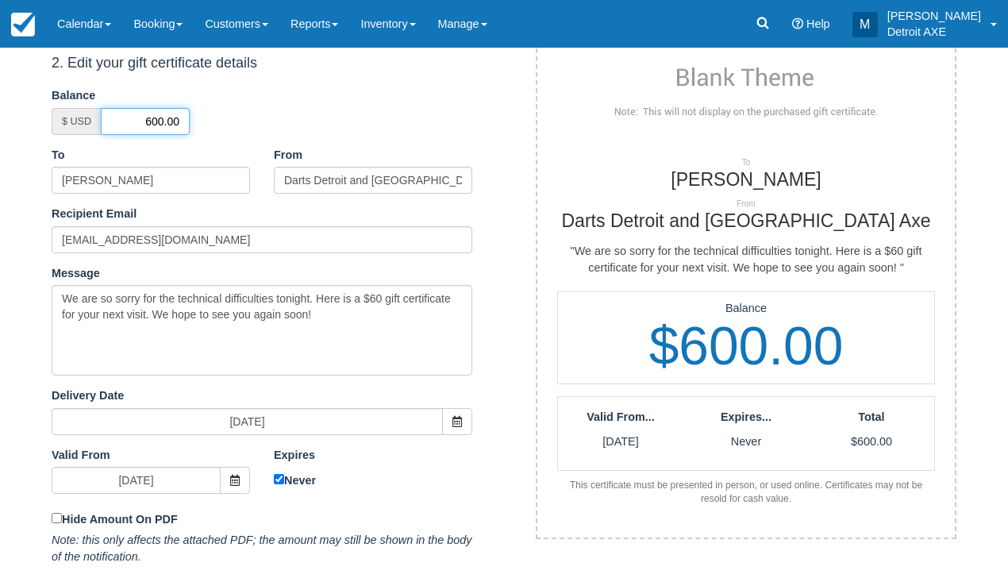
click at [161, 119] on input "600.00" at bounding box center [145, 121] width 89 height 27
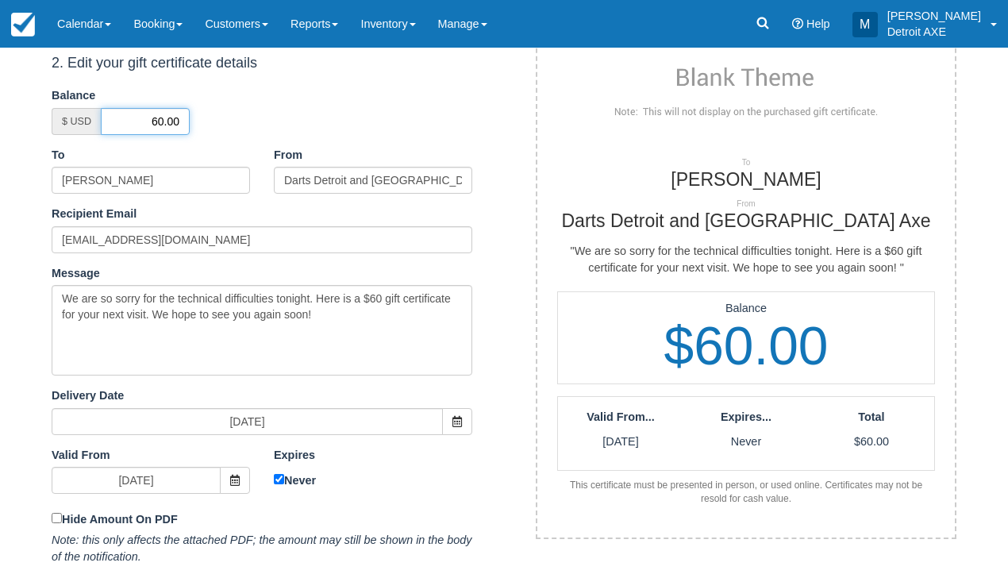
type input "60.00"
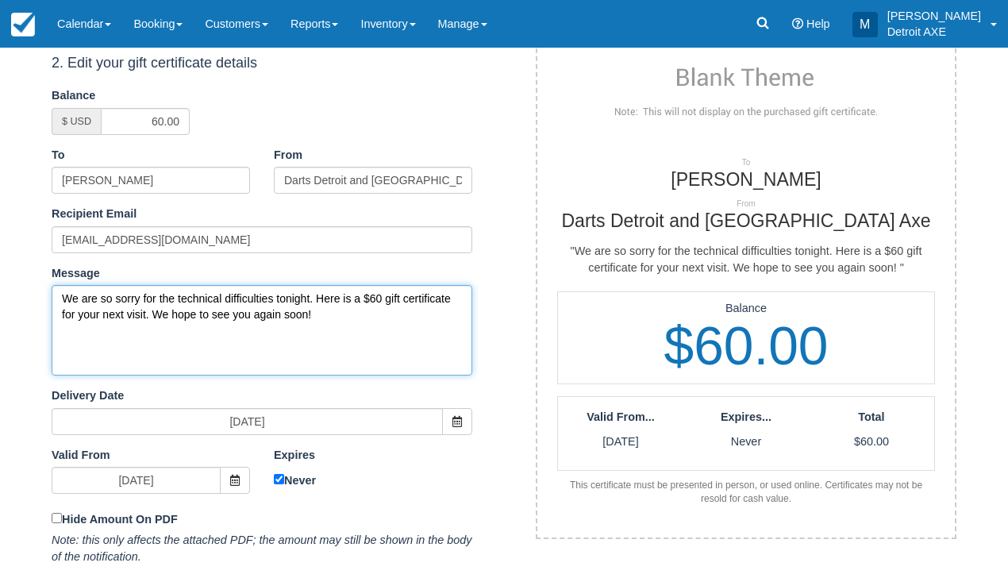
click at [195, 328] on textarea "We are so sorry for the technical difficulties tonight. Here is a $60 gift cert…" at bounding box center [262, 330] width 421 height 91
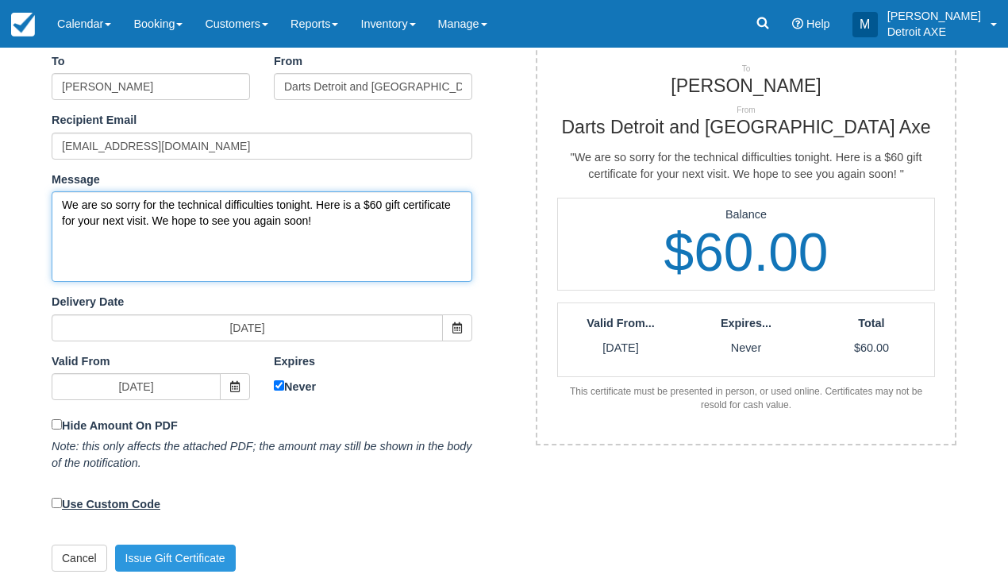
scroll to position [350, 0]
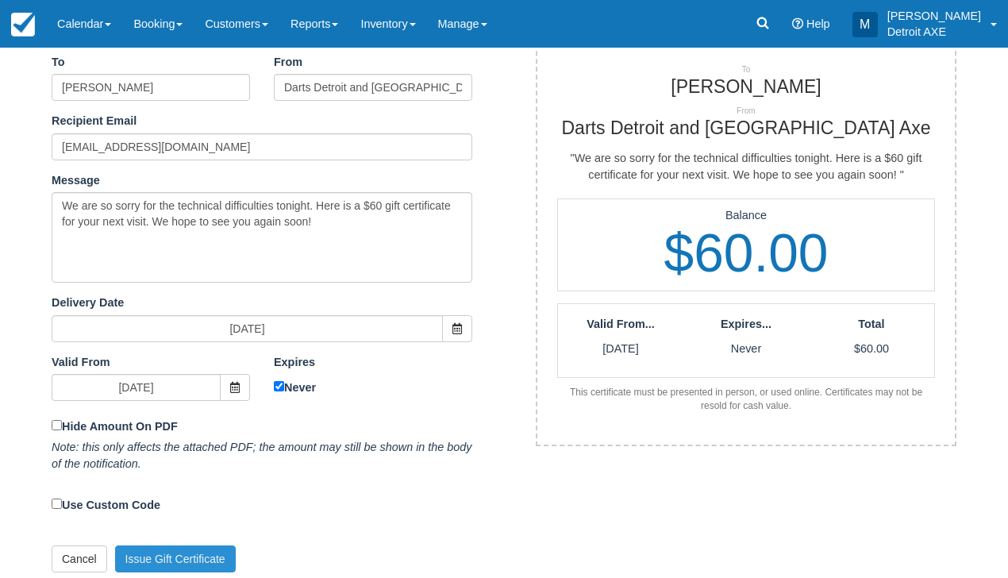
click at [177, 546] on button "Issue Gift Certificate" at bounding box center [175, 558] width 121 height 27
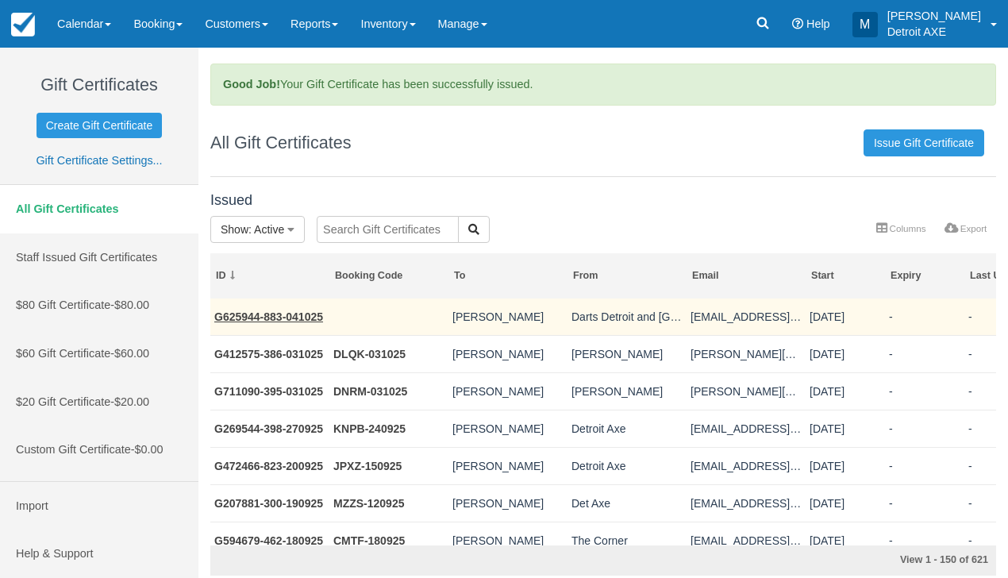
click at [268, 314] on link "G625944-883-041025" at bounding box center [268, 316] width 109 height 13
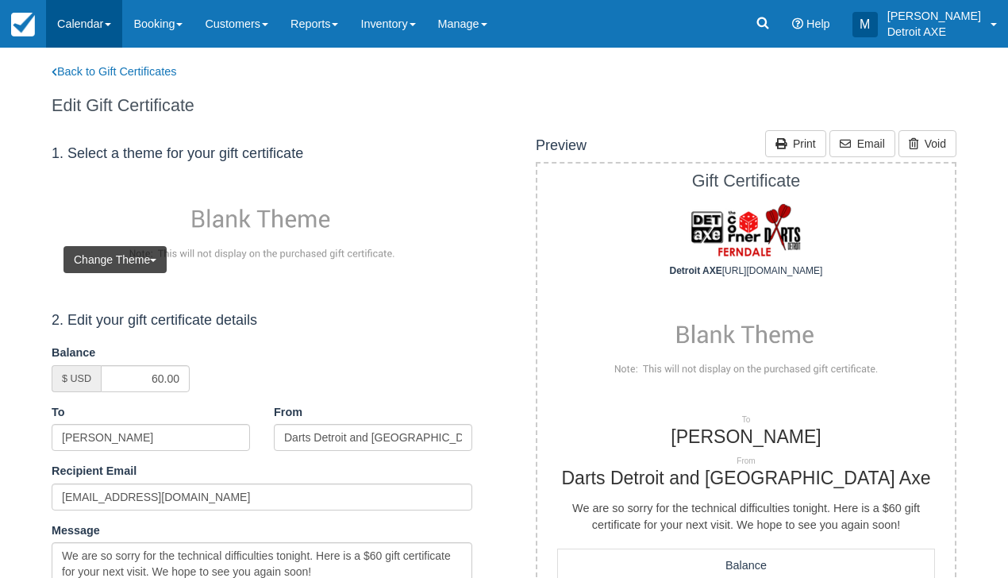
click at [71, 23] on link "Calendar" at bounding box center [84, 24] width 76 height 48
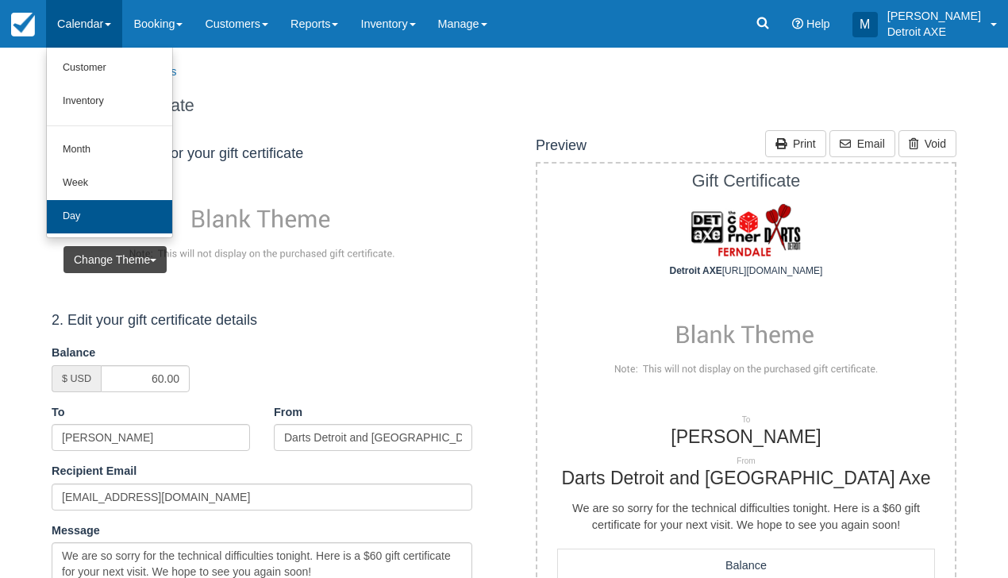
click at [73, 214] on link "Day" at bounding box center [109, 216] width 125 height 33
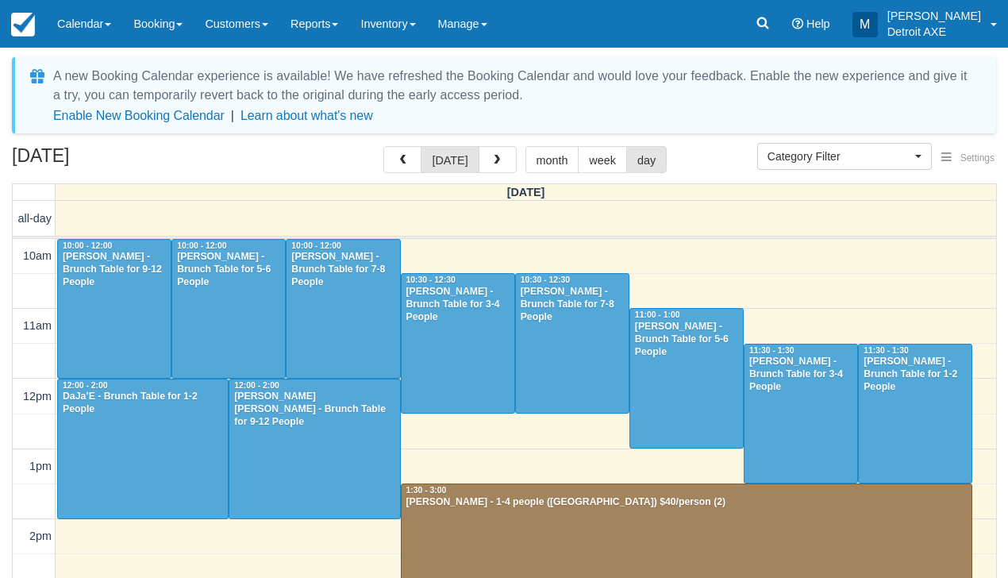
select select
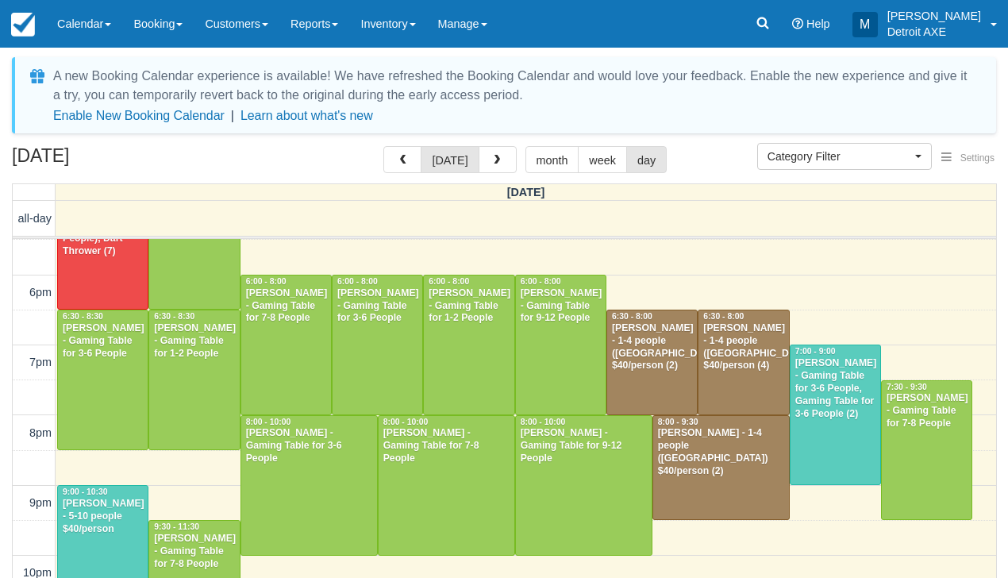
click at [76, 13] on link "Calendar" at bounding box center [84, 24] width 76 height 48
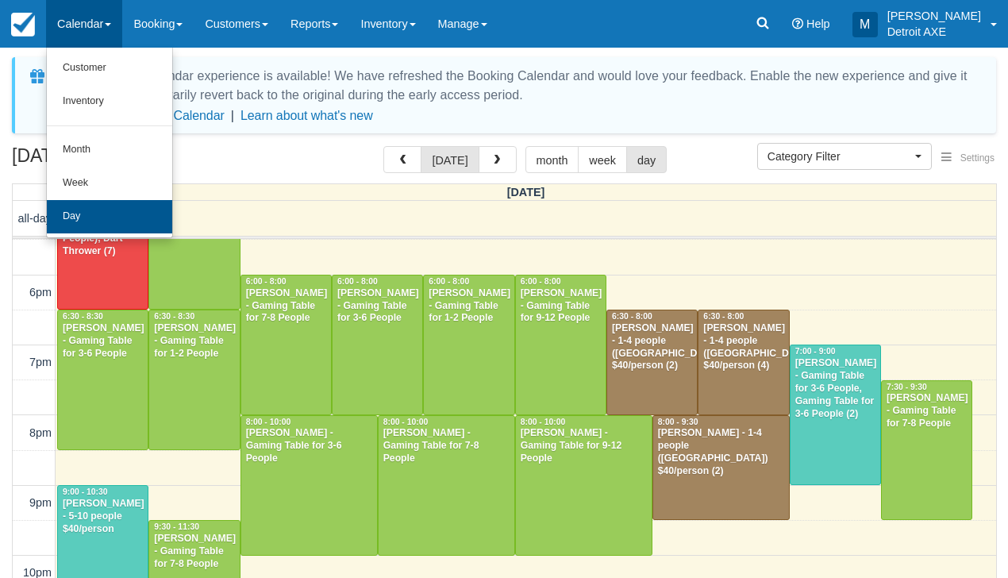
click at [100, 217] on link "Day" at bounding box center [109, 216] width 125 height 33
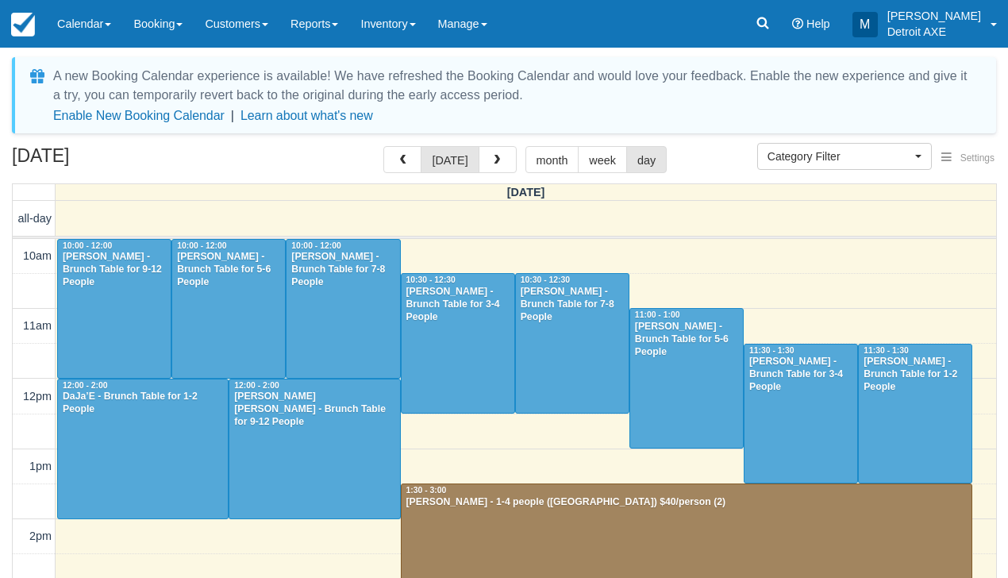
select select
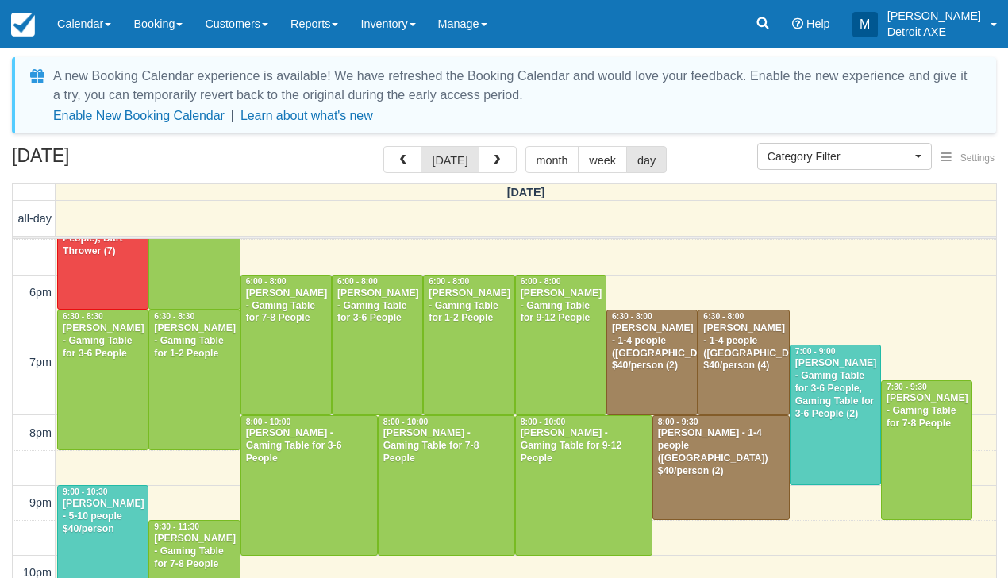
click at [753, 364] on div "[PERSON_NAME] - 1-4 people ([GEOGRAPHIC_DATA]) $40/person (4)" at bounding box center [744, 347] width 82 height 51
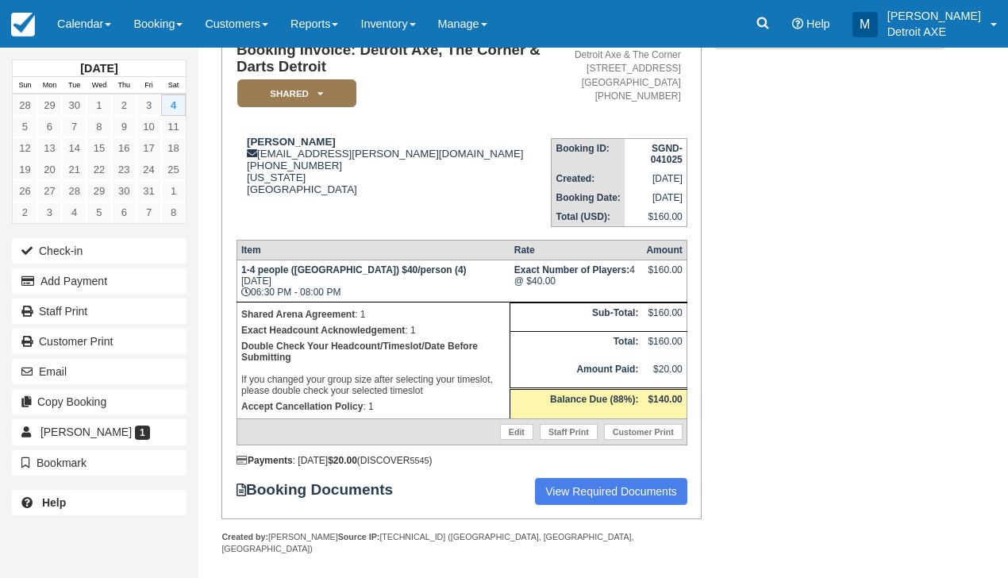
scroll to position [128, 0]
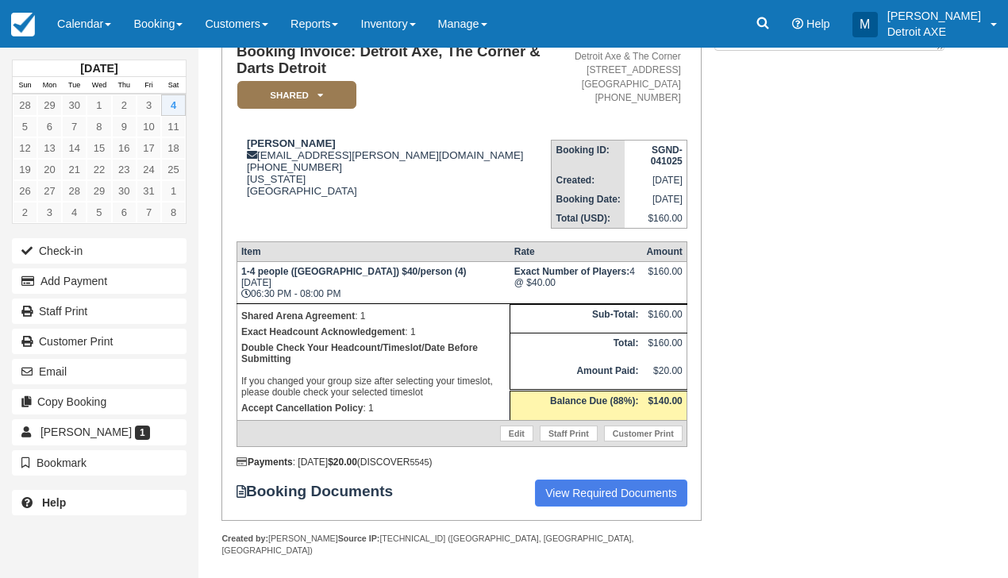
drag, startPoint x: 720, startPoint y: 48, endPoint x: 850, endPoint y: 246, distance: 236.7
click at [850, 246] on div "Booking Invoice: Detroit Axe, The Corner & Darts Detroit SHARED   Pending Reser…" at bounding box center [577, 303] width 757 height 573
click at [77, 28] on link "Calendar" at bounding box center [84, 24] width 76 height 48
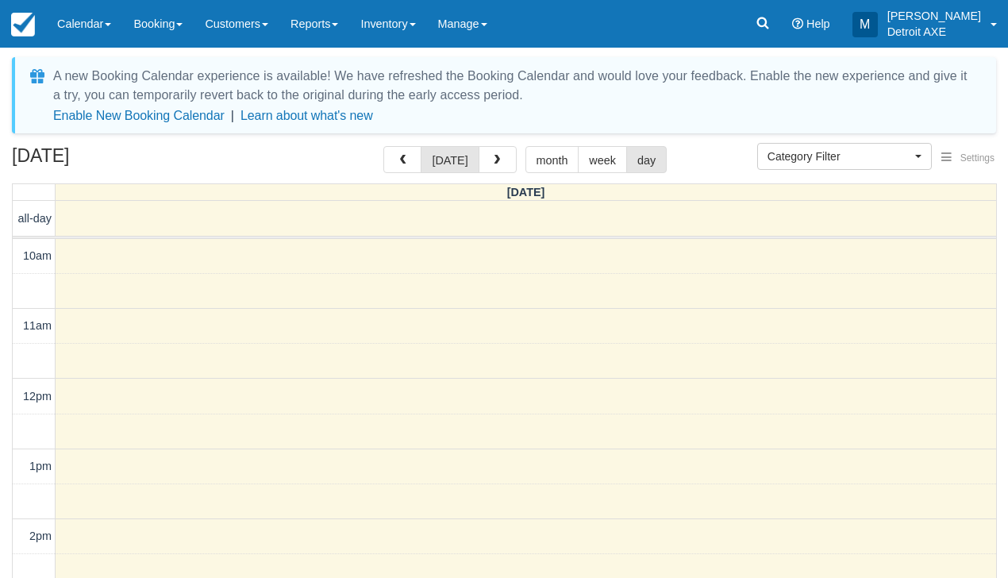
select select
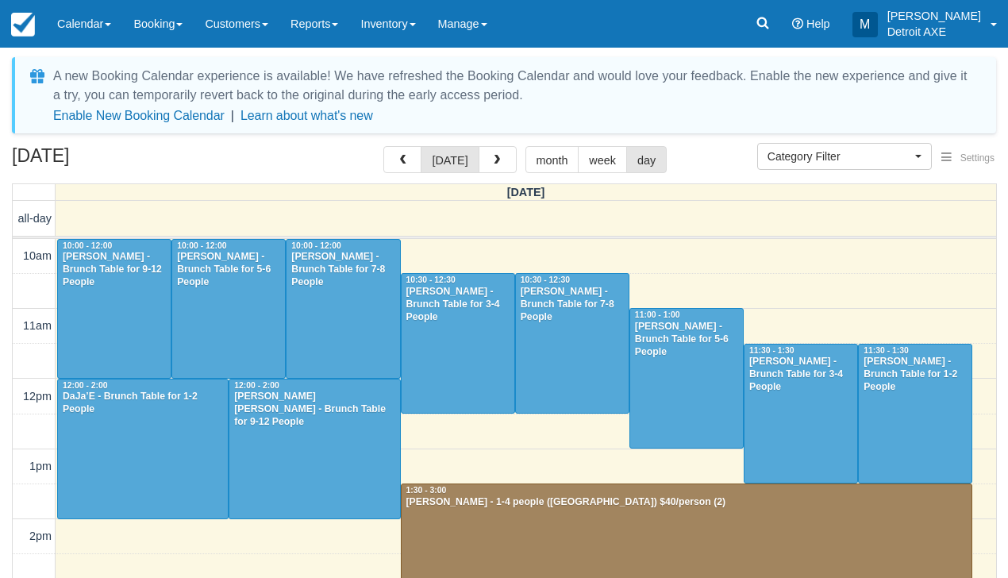
select select
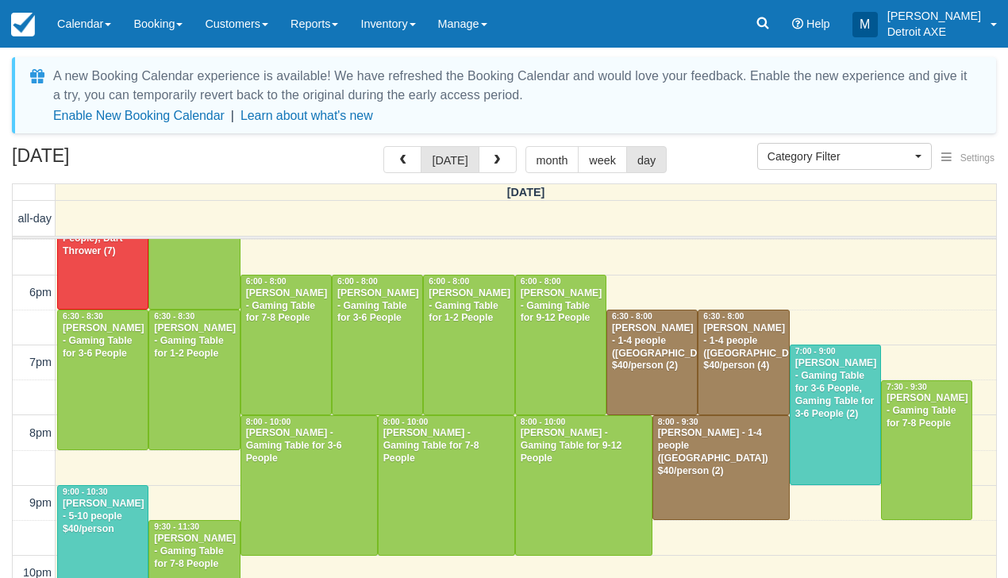
click at [646, 350] on div "[PERSON_NAME] - 1-4 people ([GEOGRAPHIC_DATA]) $40/person (2)" at bounding box center [652, 347] width 82 height 51
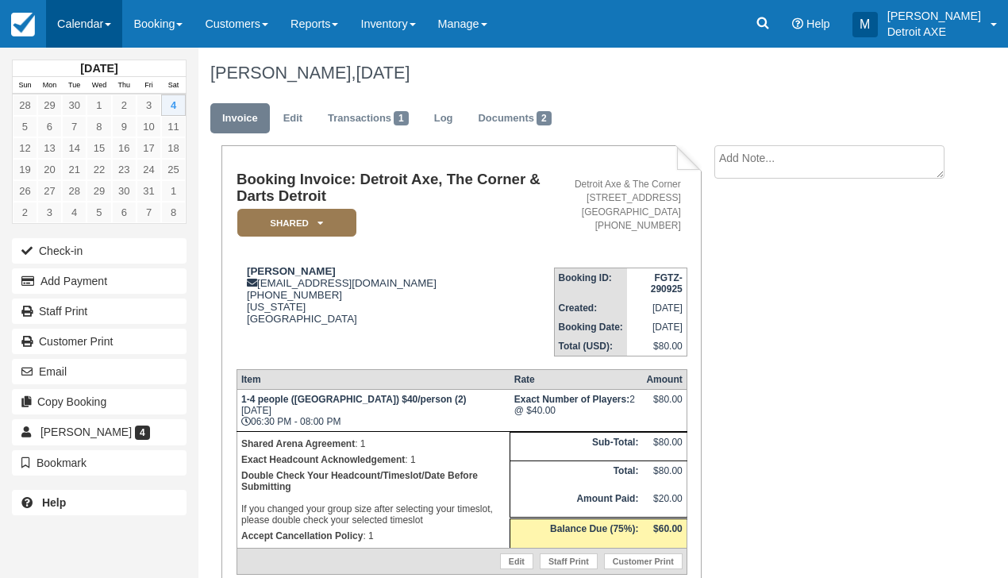
click at [98, 25] on link "Calendar" at bounding box center [84, 24] width 76 height 48
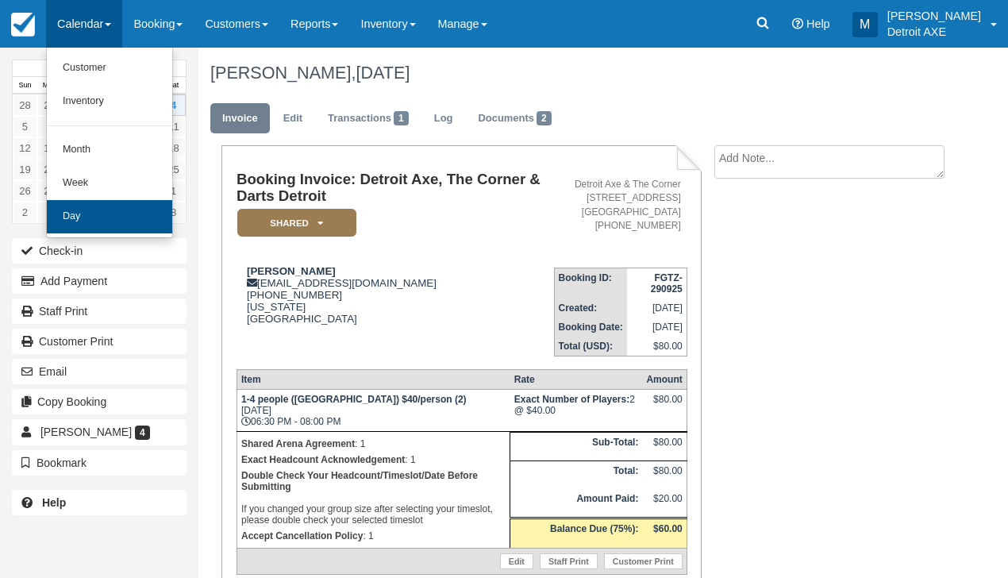
click at [149, 214] on link "Day" at bounding box center [109, 216] width 125 height 33
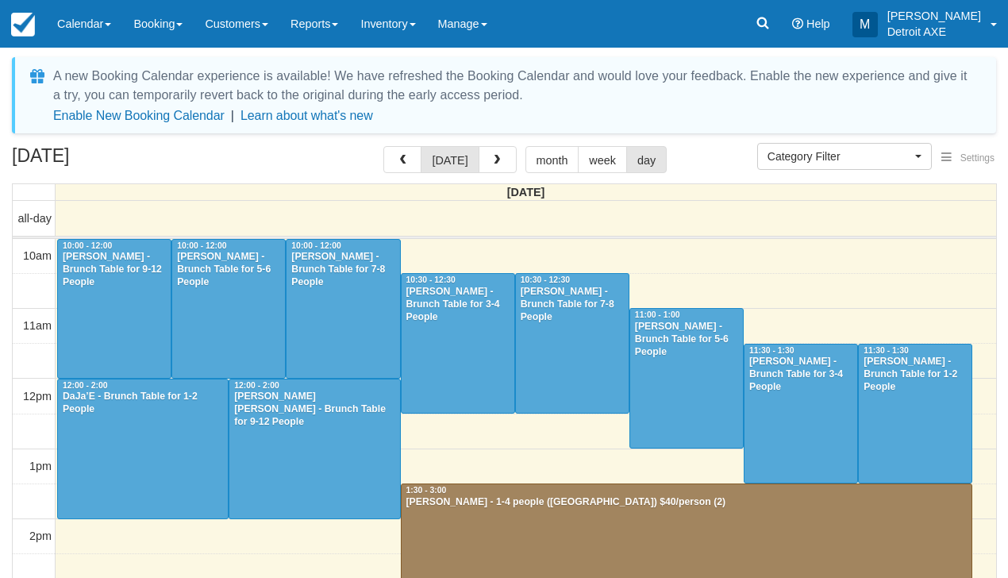
select select
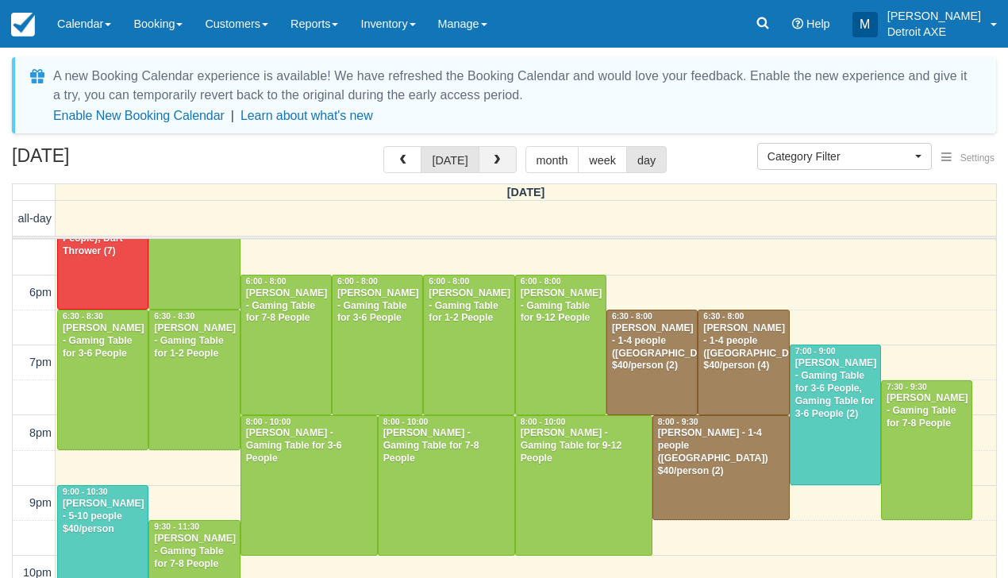
click at [484, 164] on button "button" at bounding box center [498, 159] width 38 height 27
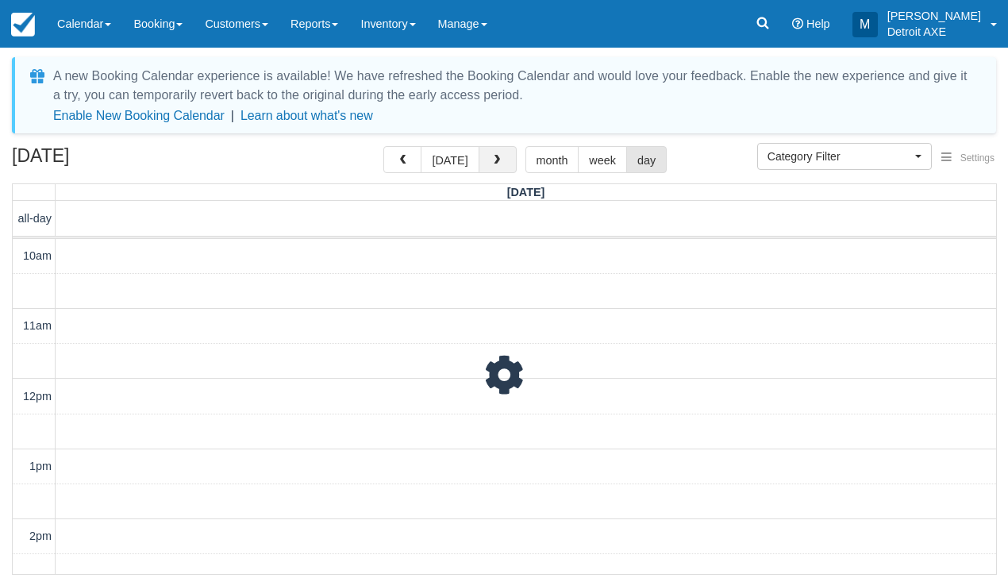
scroll to position [611, 0]
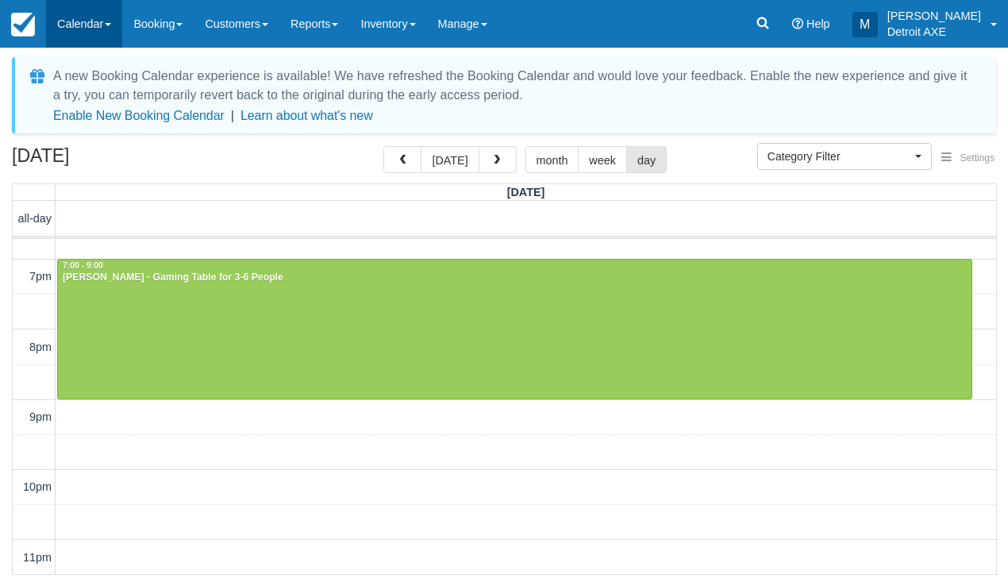
click at [98, 14] on link "Calendar" at bounding box center [84, 24] width 76 height 48
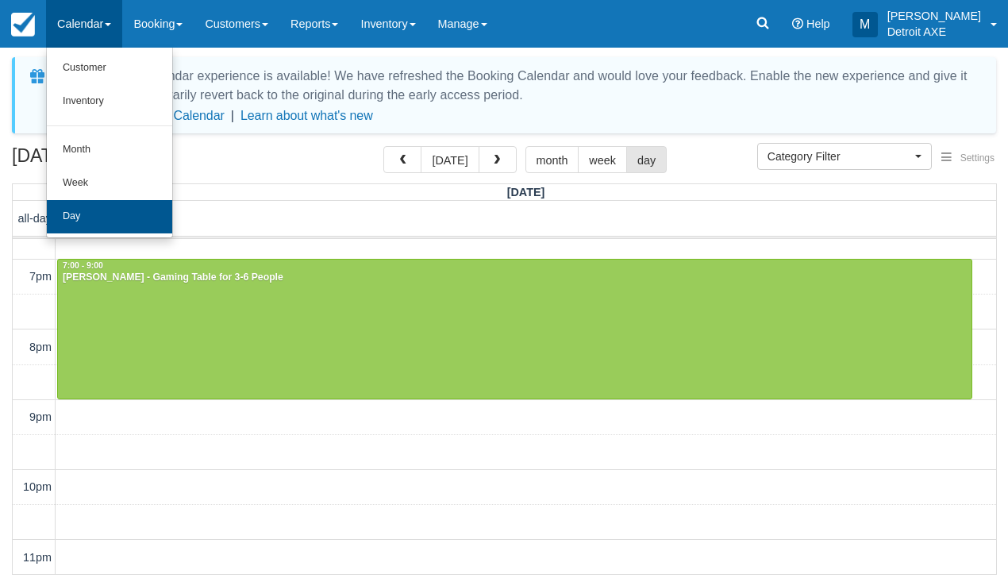
click at [107, 216] on link "Day" at bounding box center [109, 216] width 125 height 33
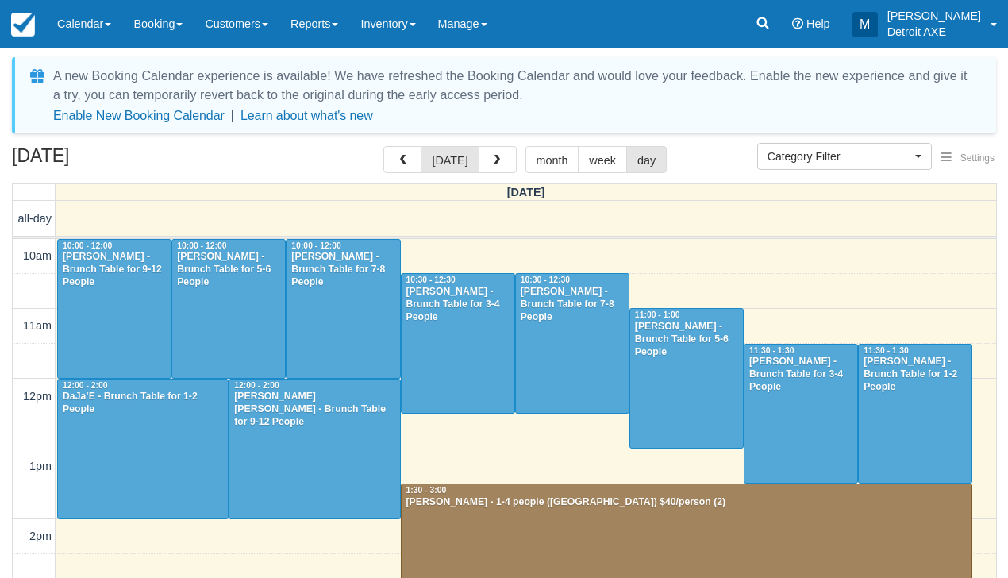
select select
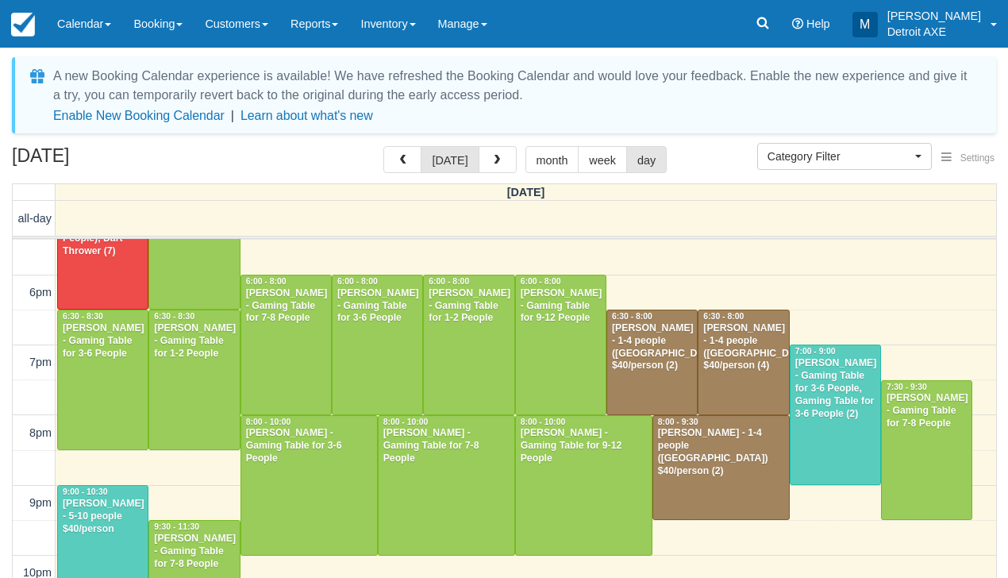
click at [715, 485] on div at bounding box center [721, 468] width 136 height 104
